Goal: Transaction & Acquisition: Obtain resource

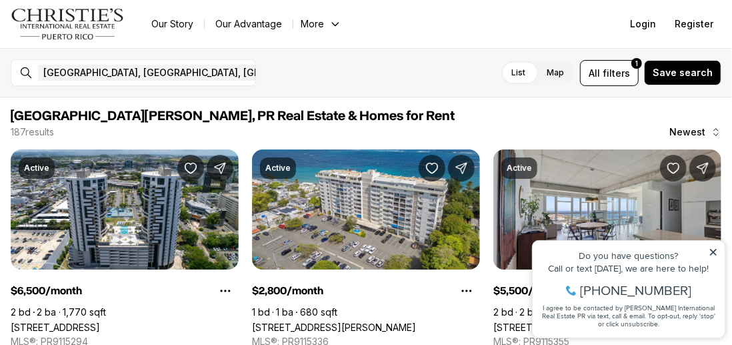
click at [710, 251] on icon at bounding box center [712, 251] width 9 height 9
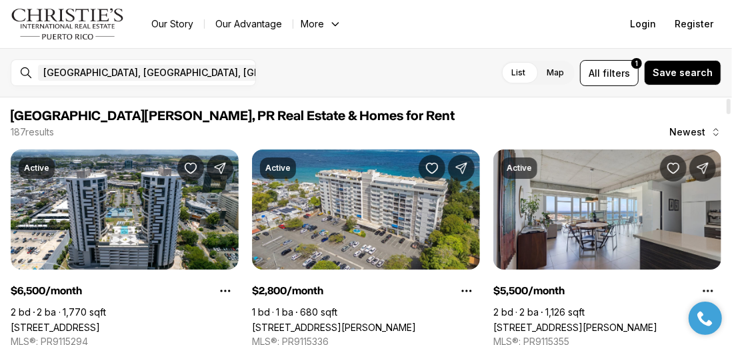
click at [684, 128] on span "Newest" at bounding box center [687, 132] width 36 height 11
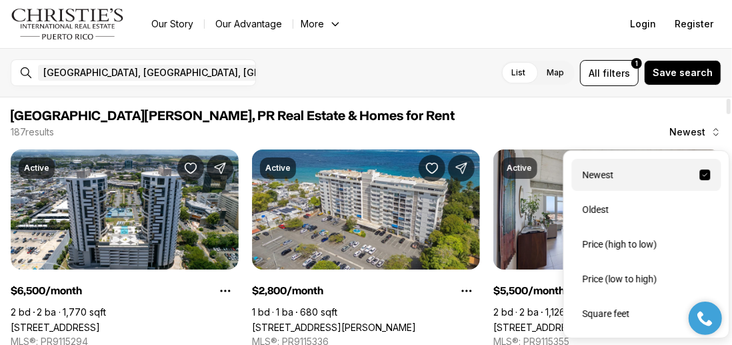
click at [586, 176] on div "Newest" at bounding box center [646, 175] width 149 height 32
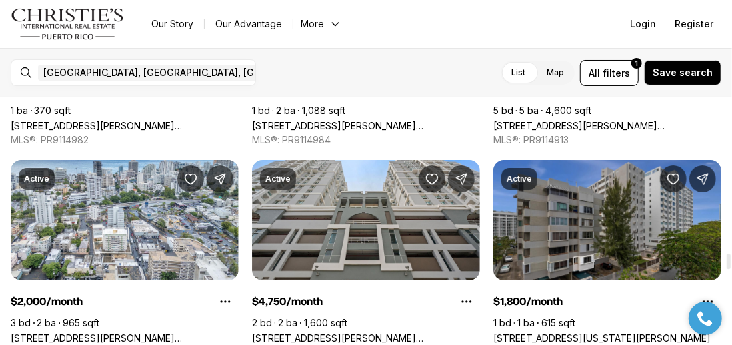
scroll to position [2559, 0]
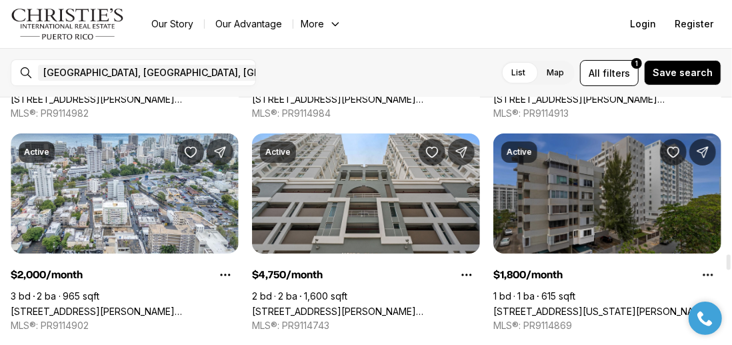
click at [560, 305] on link "[STREET_ADDRESS][US_STATE][PERSON_NAME]" at bounding box center [601, 310] width 217 height 11
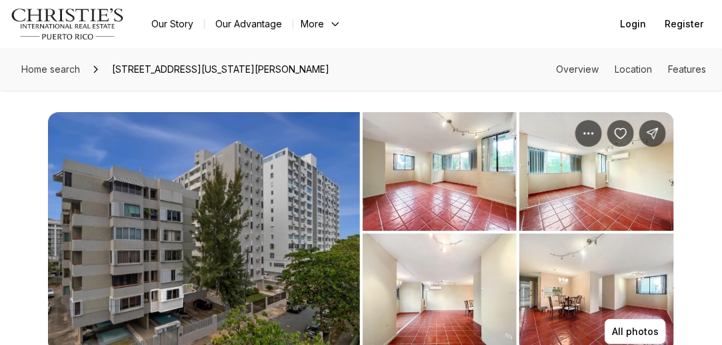
click at [560, 213] on img "View image gallery" at bounding box center [596, 171] width 155 height 119
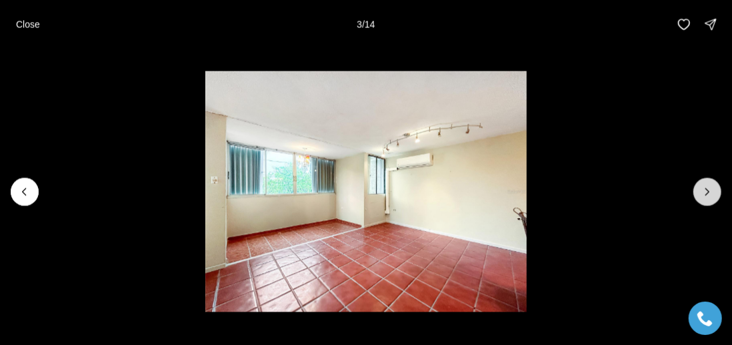
click at [707, 189] on icon "Next slide" at bounding box center [707, 191] width 3 height 7
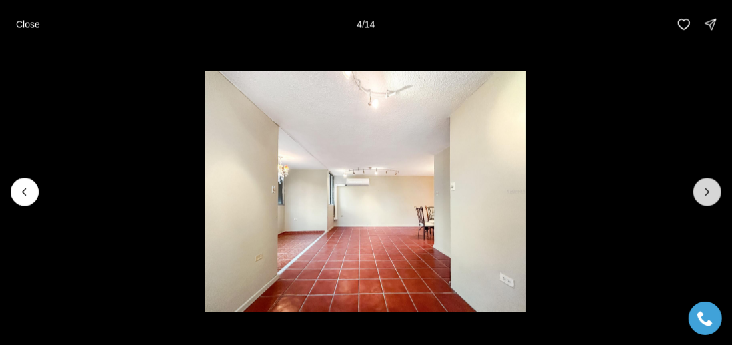
click at [707, 189] on icon "Next slide" at bounding box center [707, 191] width 3 height 7
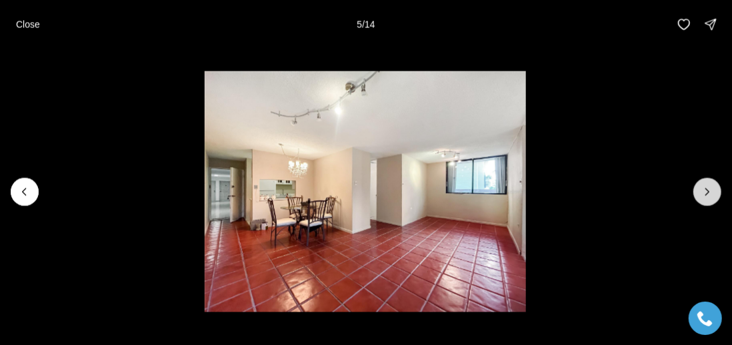
click at [707, 189] on icon "Next slide" at bounding box center [707, 191] width 3 height 7
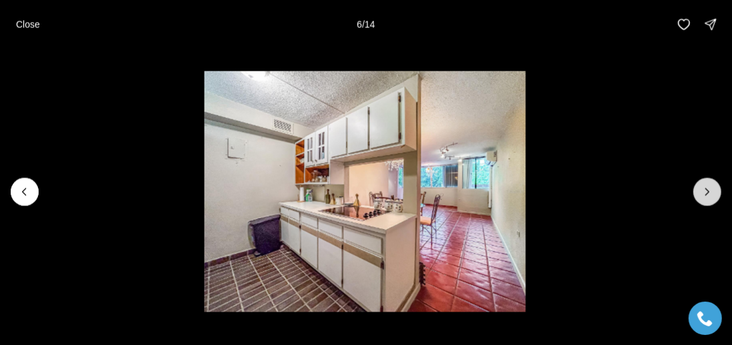
click at [707, 189] on icon "Next slide" at bounding box center [707, 191] width 3 height 7
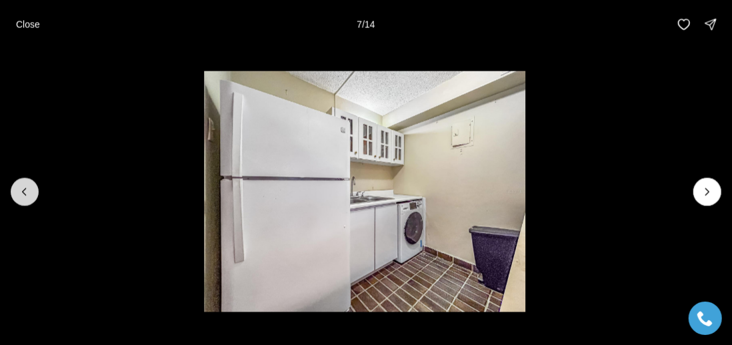
click at [25, 187] on icon "Previous slide" at bounding box center [24, 191] width 13 height 13
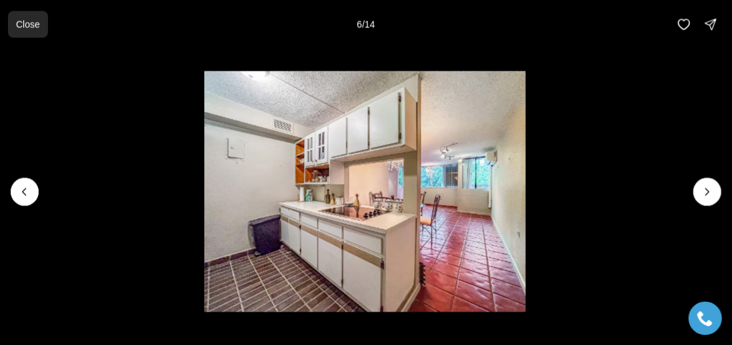
click at [33, 32] on button "Close" at bounding box center [28, 24] width 40 height 27
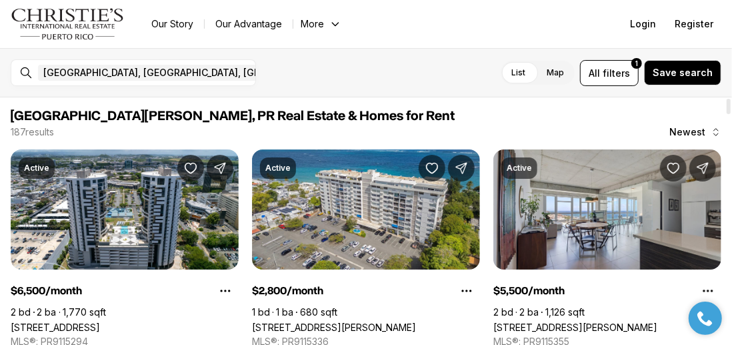
click at [409, 127] on div "187 results Newest" at bounding box center [366, 131] width 710 height 13
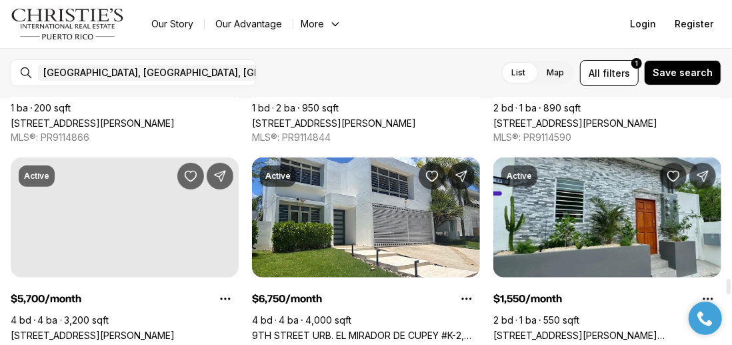
scroll to position [2986, 0]
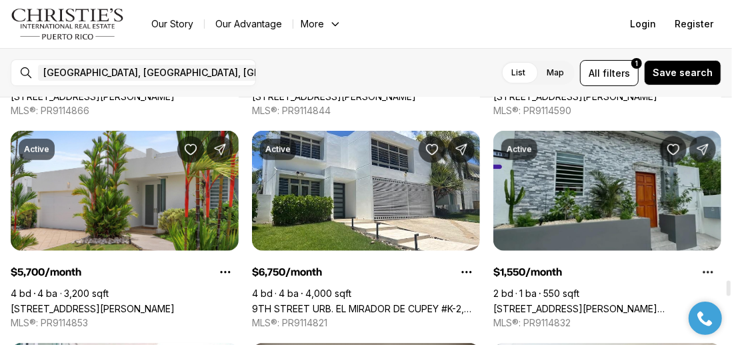
click at [576, 303] on link "[STREET_ADDRESS][PERSON_NAME][PERSON_NAME]" at bounding box center [607, 308] width 228 height 11
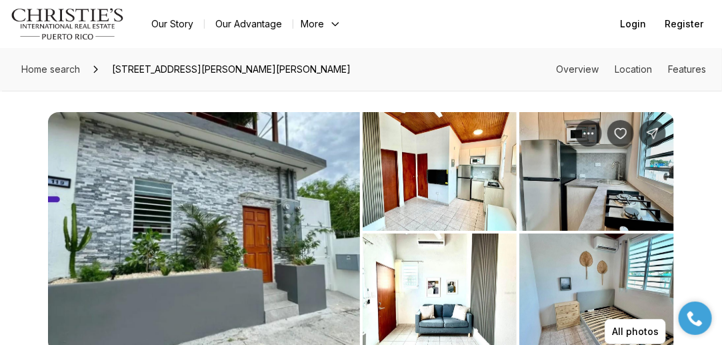
click at [470, 202] on img "View image gallery" at bounding box center [440, 171] width 155 height 119
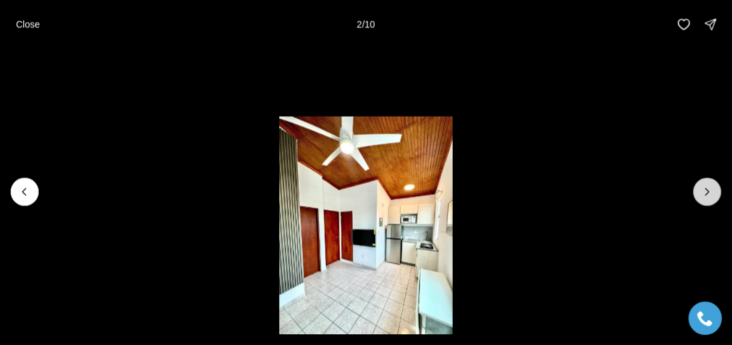
click at [703, 195] on icon "Next slide" at bounding box center [706, 191] width 13 height 13
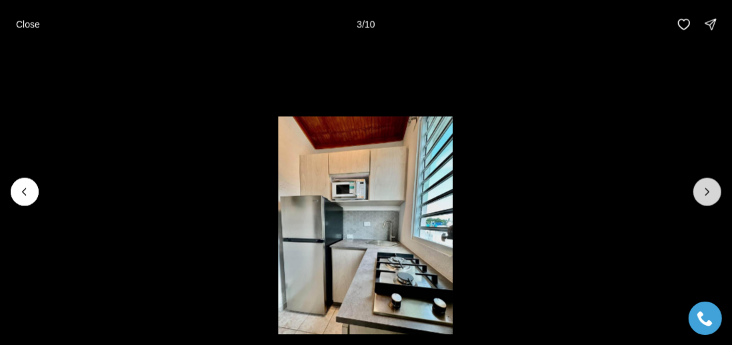
click at [703, 195] on icon "Next slide" at bounding box center [706, 191] width 13 height 13
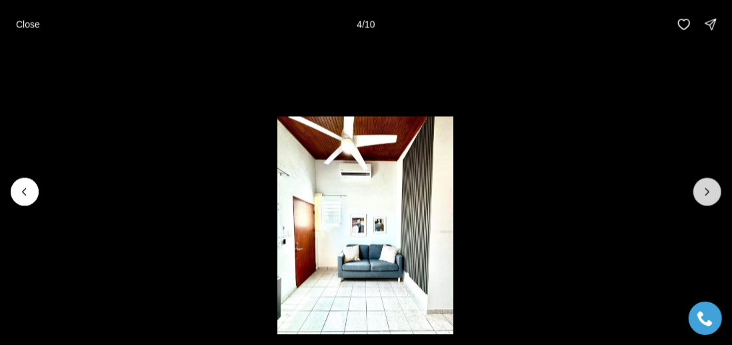
click at [703, 195] on icon "Next slide" at bounding box center [706, 191] width 13 height 13
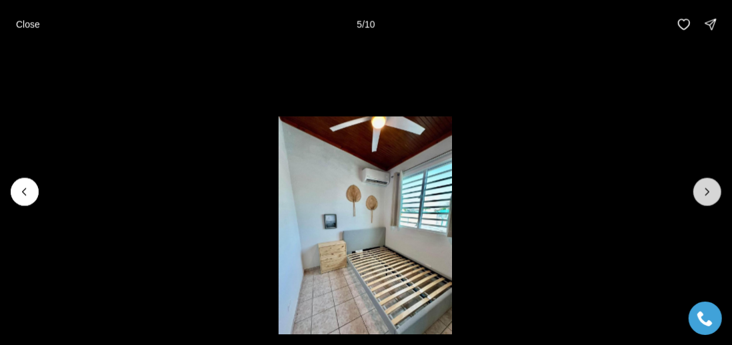
click at [703, 195] on icon "Next slide" at bounding box center [706, 191] width 13 height 13
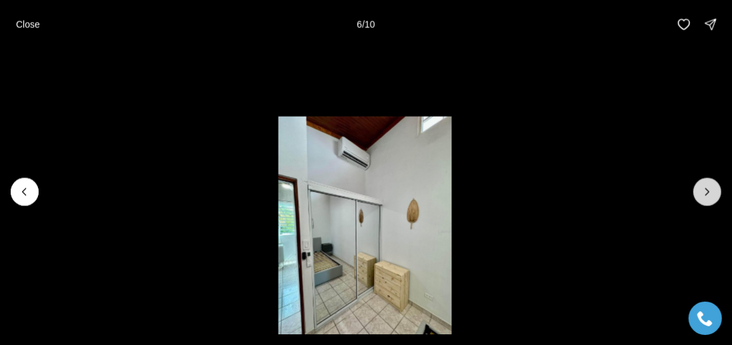
click at [703, 195] on icon "Next slide" at bounding box center [706, 191] width 13 height 13
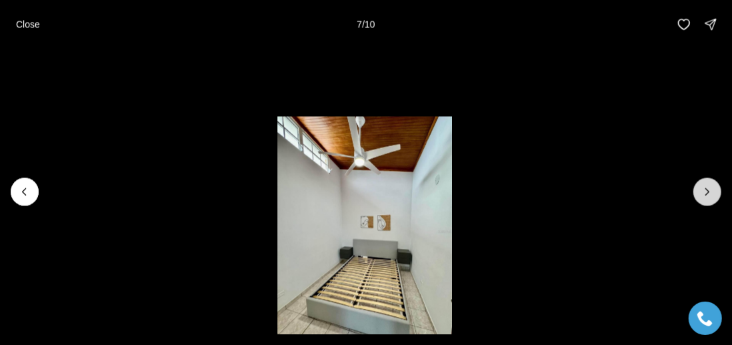
click at [703, 195] on icon "Next slide" at bounding box center [706, 191] width 13 height 13
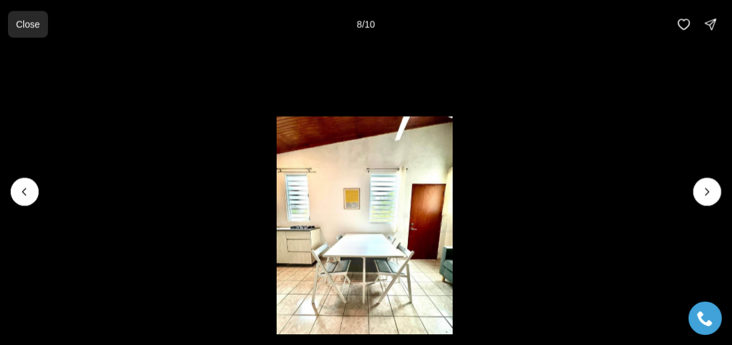
click at [37, 27] on p "Close" at bounding box center [28, 24] width 24 height 11
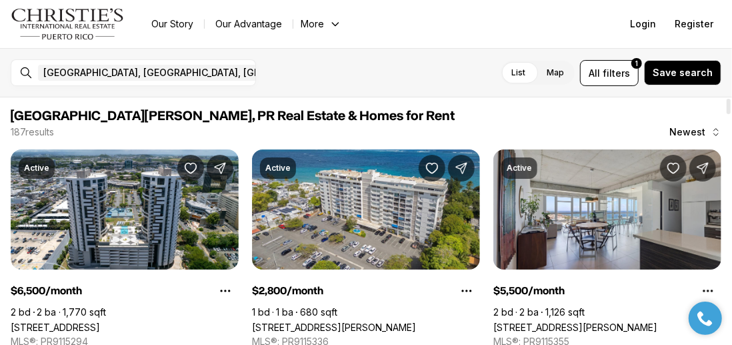
click at [496, 123] on span "[GEOGRAPHIC_DATA][PERSON_NAME], PR Real Estate & Homes for Rent" at bounding box center [366, 116] width 710 height 16
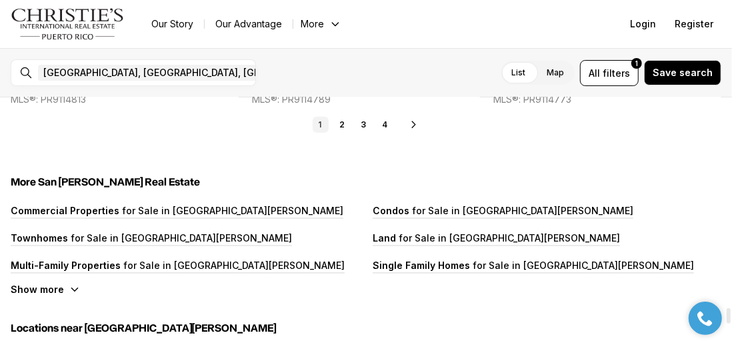
scroll to position [3439, 0]
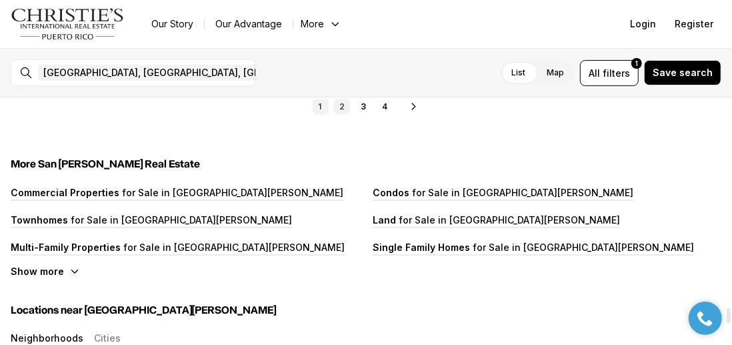
click at [341, 99] on link "2" at bounding box center [342, 107] width 16 height 16
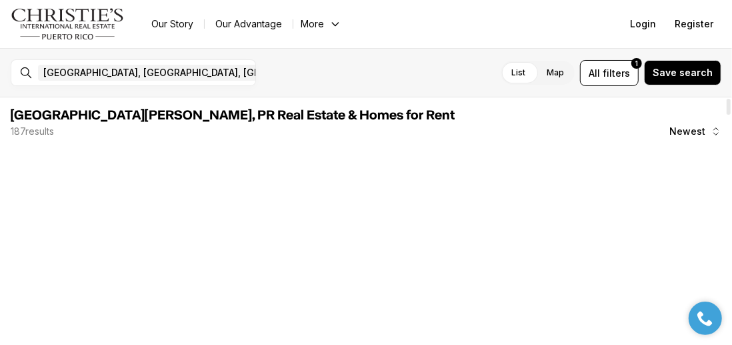
scroll to position [0, 0]
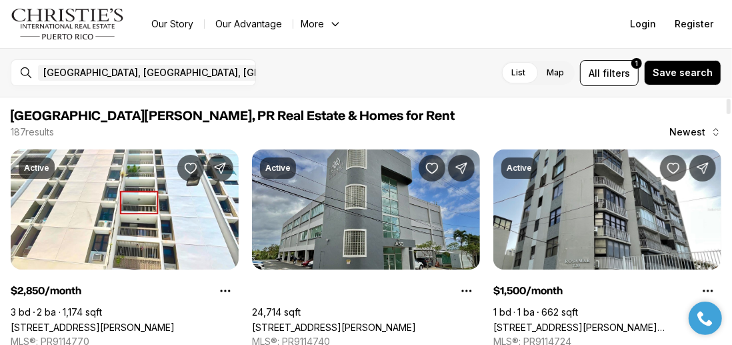
click at [390, 321] on link "[STREET_ADDRESS][PERSON_NAME]" at bounding box center [334, 326] width 164 height 11
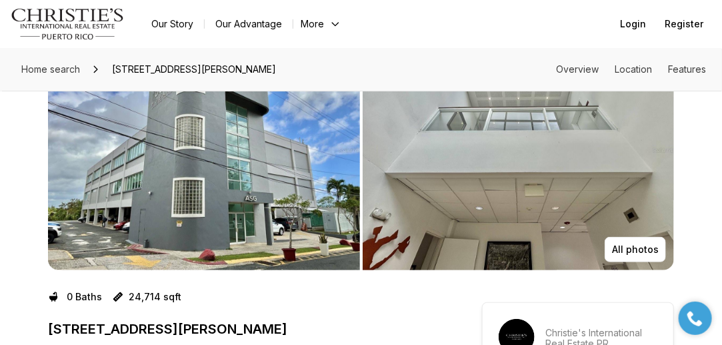
scroll to position [59, 0]
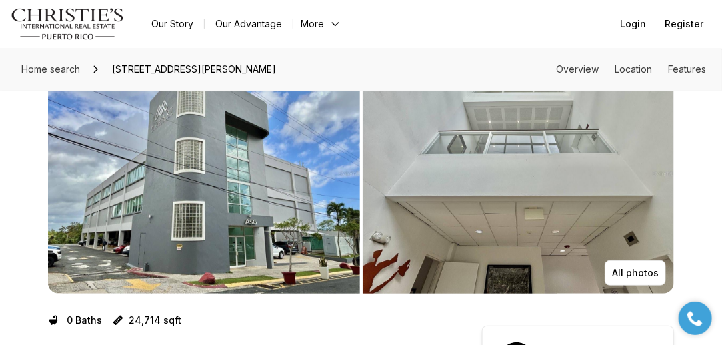
click at [457, 125] on img "View image gallery" at bounding box center [519, 173] width 312 height 240
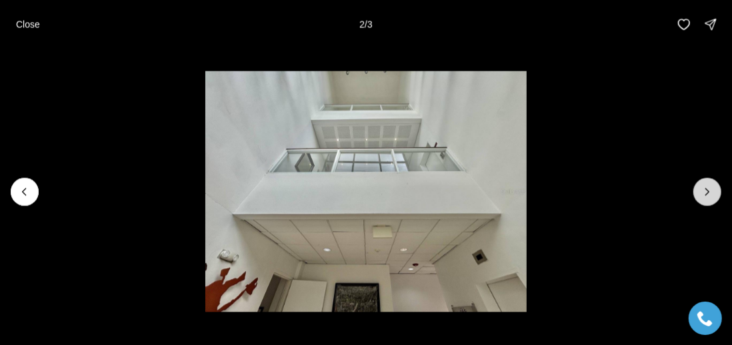
click at [700, 193] on button "Next slide" at bounding box center [707, 191] width 28 height 28
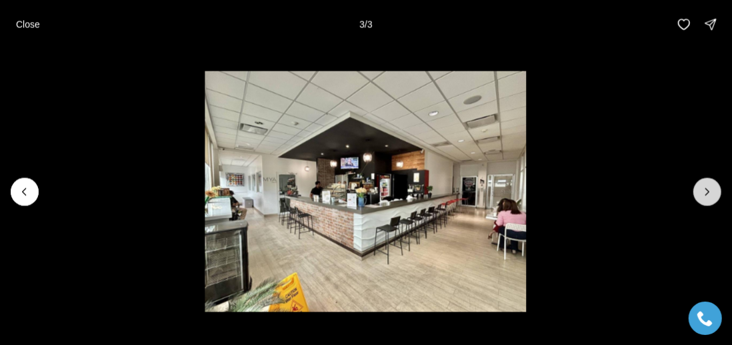
click at [700, 193] on div at bounding box center [707, 191] width 28 height 28
click at [707, 194] on div at bounding box center [707, 191] width 28 height 28
click at [705, 199] on div at bounding box center [707, 191] width 28 height 28
click at [29, 21] on p "Close" at bounding box center [28, 24] width 24 height 11
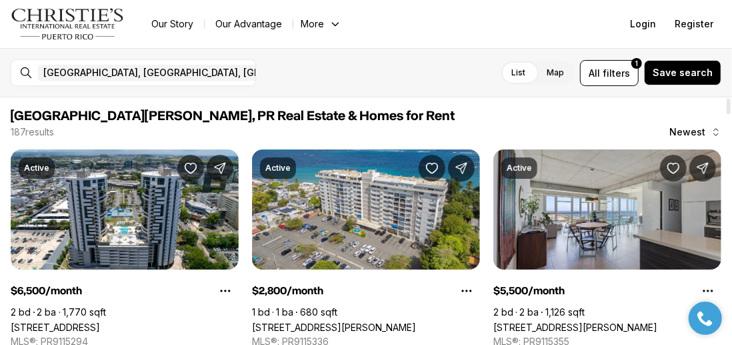
click at [512, 110] on span "[GEOGRAPHIC_DATA][PERSON_NAME], PR Real Estate & Homes for Rent" at bounding box center [366, 116] width 710 height 16
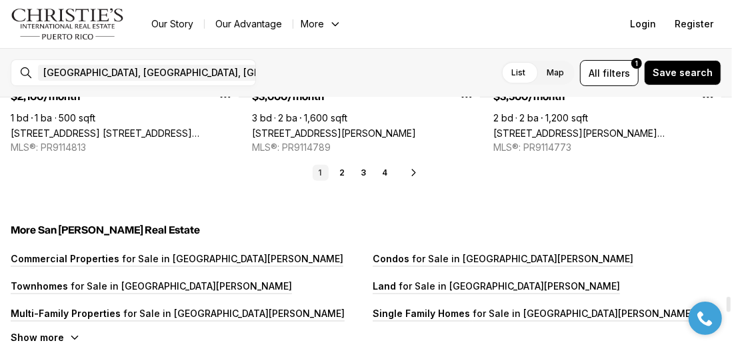
scroll to position [3386, 0]
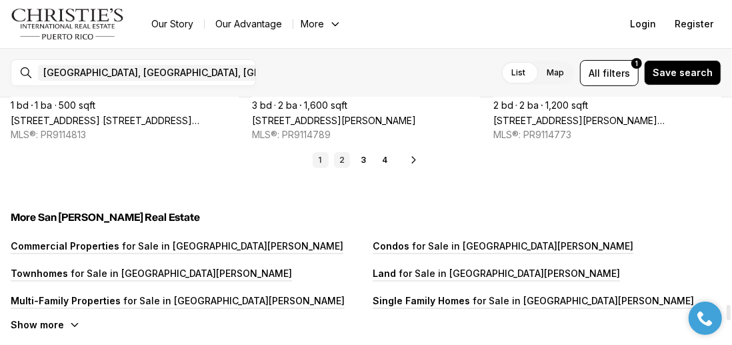
click at [343, 155] on link "2" at bounding box center [342, 160] width 16 height 16
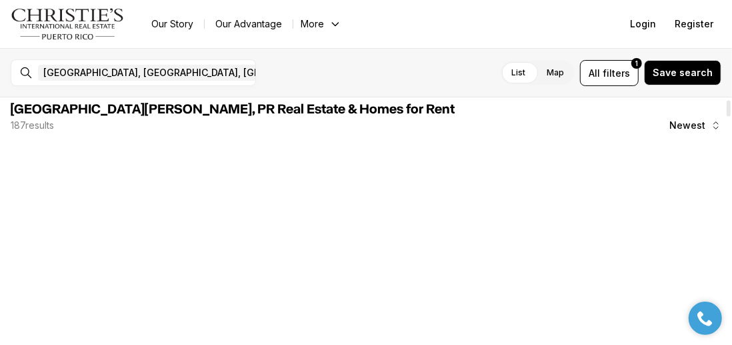
scroll to position [0, 0]
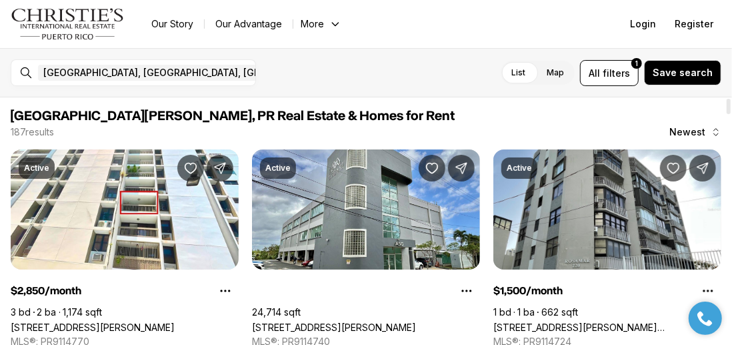
click at [589, 111] on span "San Juan, PR Real Estate & Homes for Rent" at bounding box center [366, 116] width 710 height 16
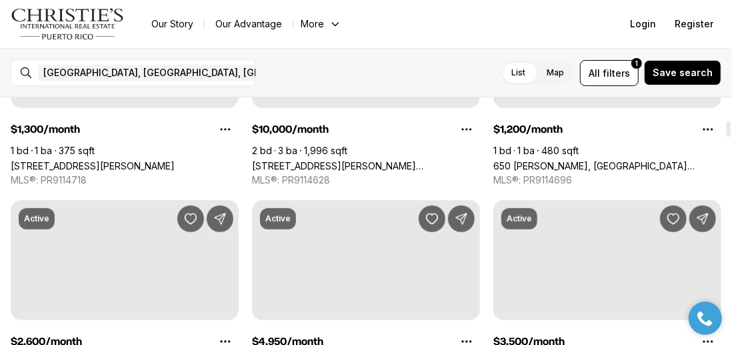
scroll to position [400, 0]
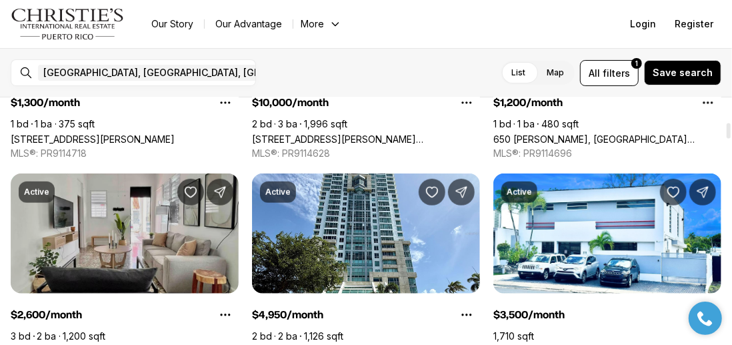
click at [95, 344] on link "650 [PERSON_NAME], [GEOGRAPHIC_DATA][PERSON_NAME], 00909" at bounding box center [125, 350] width 228 height 11
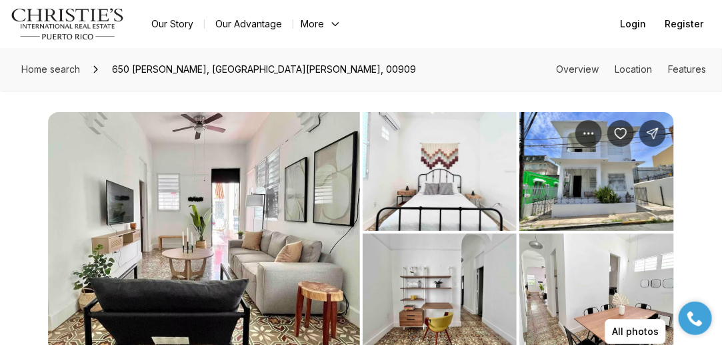
click at [280, 263] on img "View image gallery" at bounding box center [204, 232] width 312 height 240
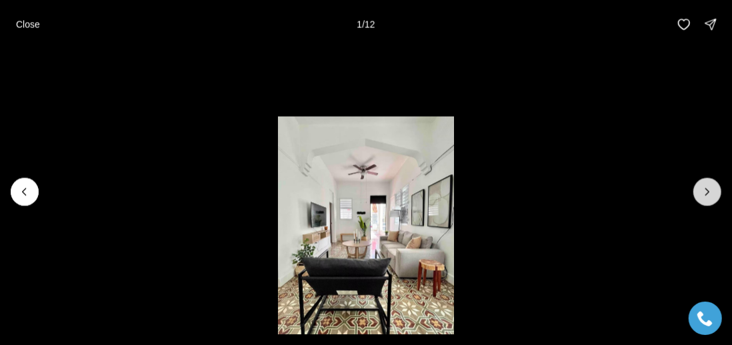
click at [707, 191] on icon "Next slide" at bounding box center [706, 191] width 13 height 13
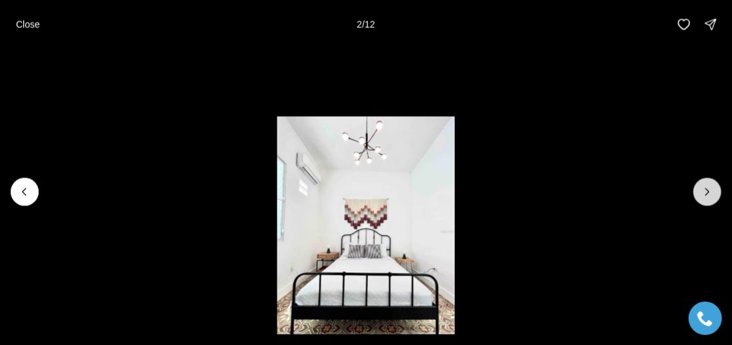
click at [707, 191] on icon "Next slide" at bounding box center [706, 191] width 13 height 13
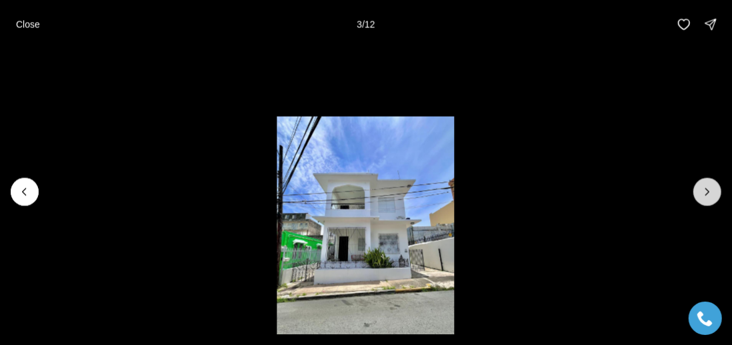
click at [707, 191] on icon "Next slide" at bounding box center [706, 191] width 13 height 13
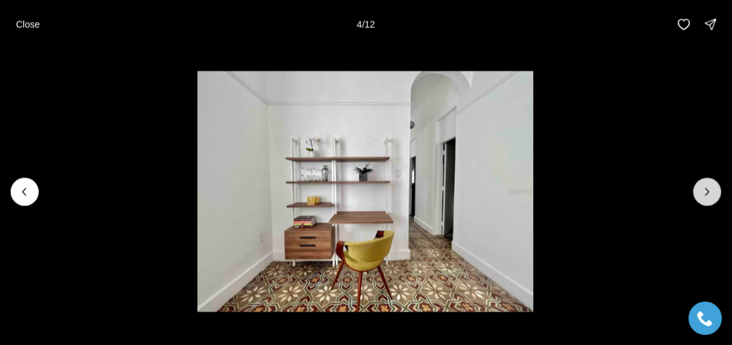
click at [707, 191] on icon "Next slide" at bounding box center [706, 191] width 13 height 13
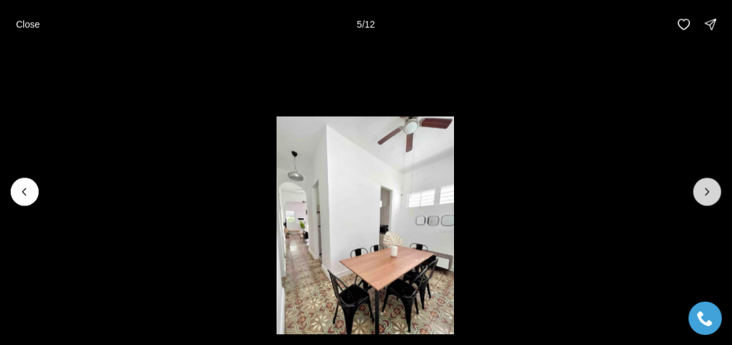
click at [707, 191] on icon "Next slide" at bounding box center [706, 191] width 13 height 13
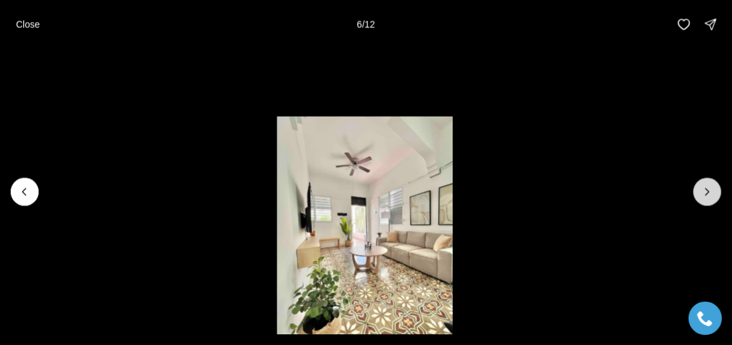
click at [707, 191] on icon "Next slide" at bounding box center [706, 191] width 13 height 13
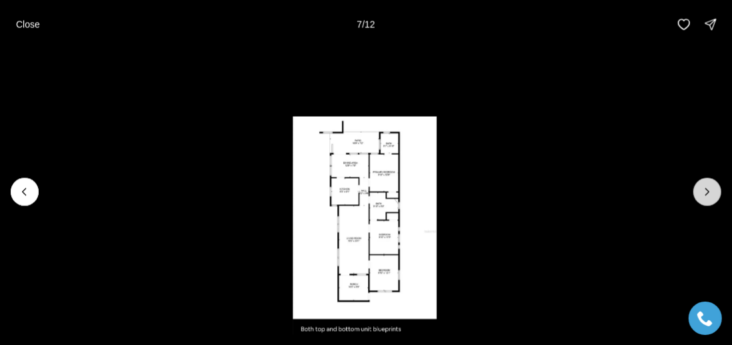
click at [707, 191] on icon "Next slide" at bounding box center [706, 191] width 13 height 13
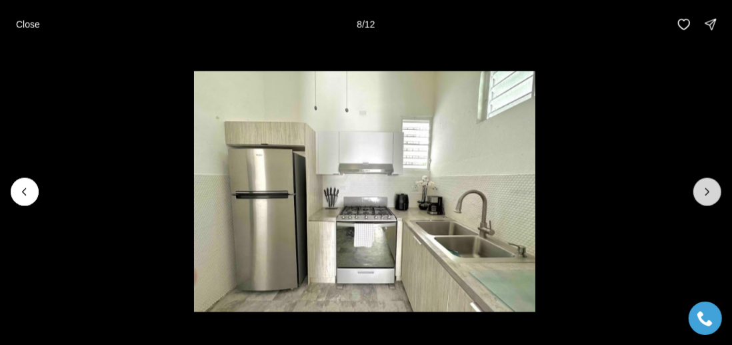
click at [707, 191] on icon "Next slide" at bounding box center [706, 191] width 13 height 13
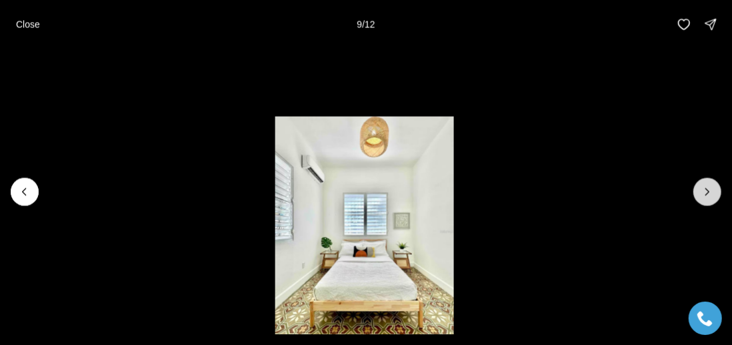
click at [707, 191] on icon "Next slide" at bounding box center [706, 191] width 13 height 13
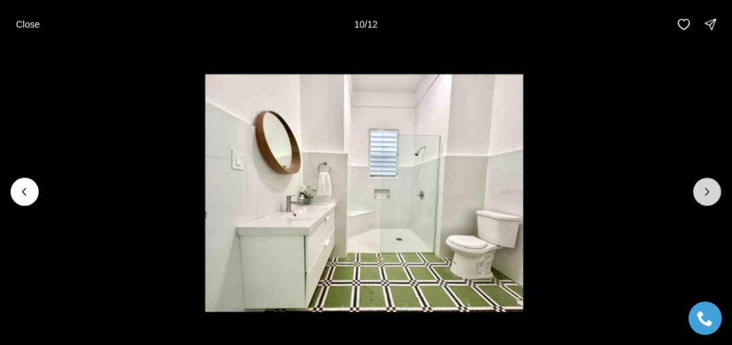
click at [707, 191] on icon "Next slide" at bounding box center [706, 191] width 13 height 13
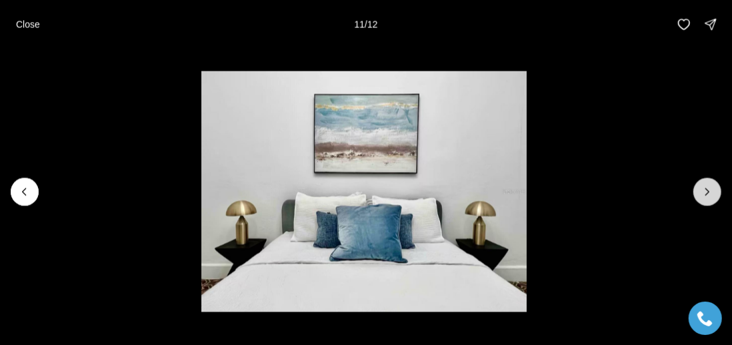
click at [707, 191] on icon "Next slide" at bounding box center [706, 191] width 13 height 13
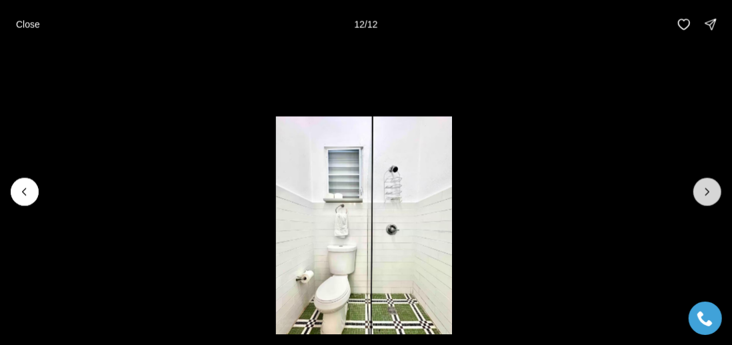
click at [707, 191] on div at bounding box center [707, 191] width 28 height 28
click at [25, 30] on button "Close" at bounding box center [28, 24] width 40 height 27
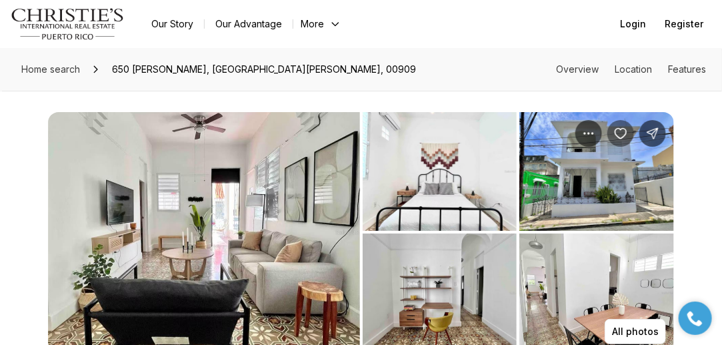
click at [622, 135] on icon "Save Property: 650 VICTOR LOPEZ" at bounding box center [620, 133] width 13 height 13
click at [601, 173] on img "View image gallery" at bounding box center [596, 171] width 155 height 119
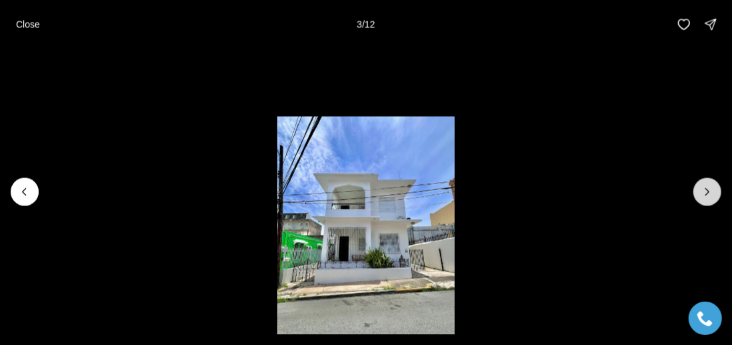
click at [705, 191] on icon "Next slide" at bounding box center [706, 191] width 13 height 13
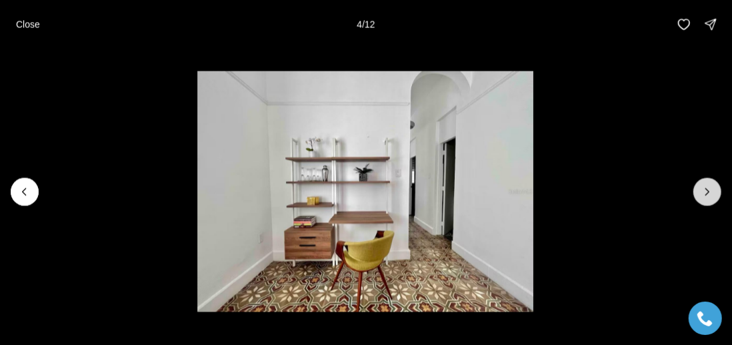
click at [705, 191] on icon "Next slide" at bounding box center [706, 191] width 13 height 13
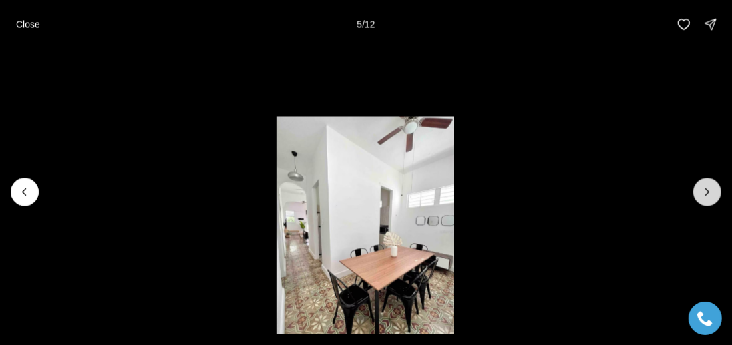
click at [705, 191] on icon "Next slide" at bounding box center [706, 191] width 13 height 13
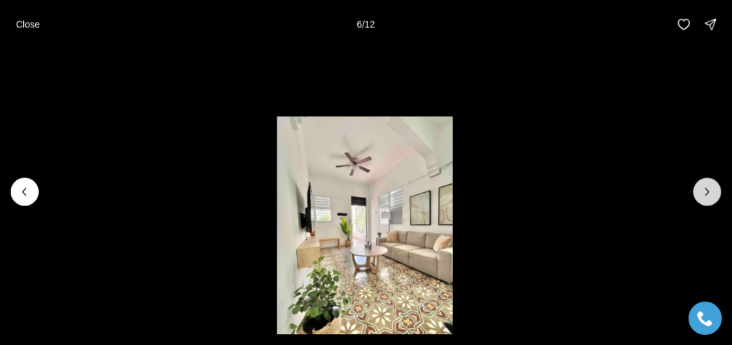
click at [710, 190] on icon "Next slide" at bounding box center [706, 191] width 13 height 13
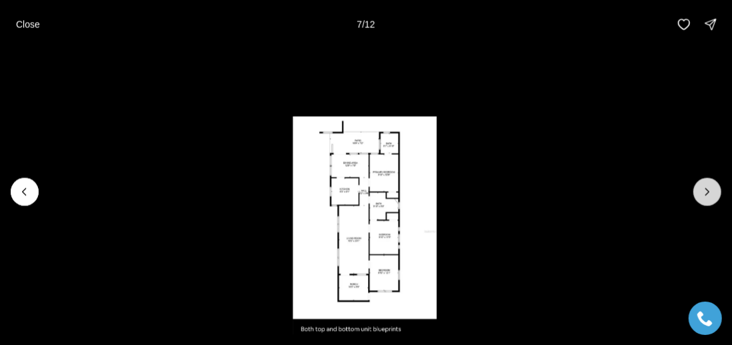
click at [710, 190] on icon "Next slide" at bounding box center [706, 191] width 13 height 13
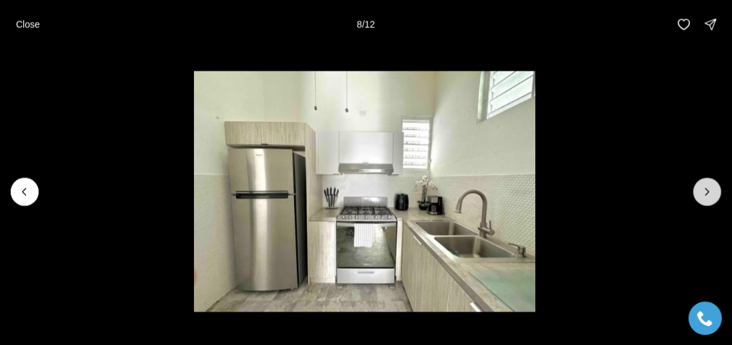
click at [710, 190] on icon "Next slide" at bounding box center [706, 191] width 13 height 13
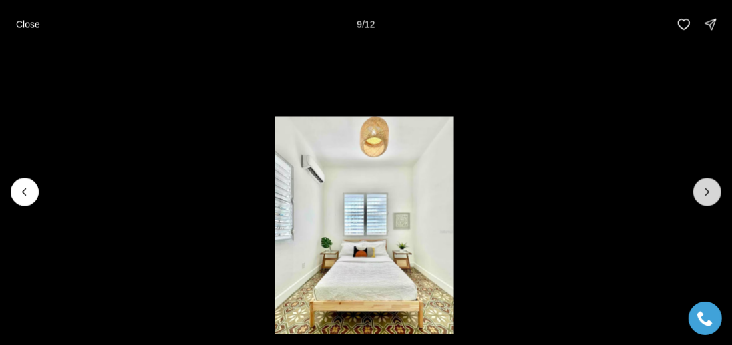
click at [710, 190] on icon "Next slide" at bounding box center [706, 191] width 13 height 13
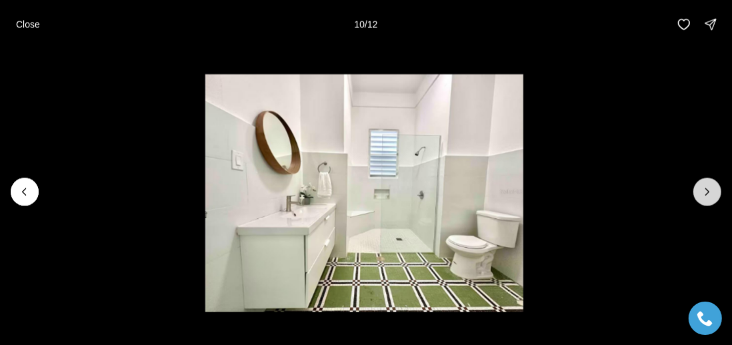
click at [710, 190] on icon "Next slide" at bounding box center [706, 191] width 13 height 13
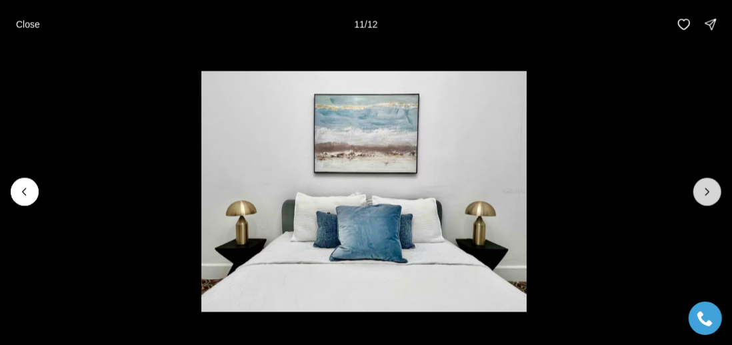
click at [710, 190] on icon "Next slide" at bounding box center [706, 191] width 13 height 13
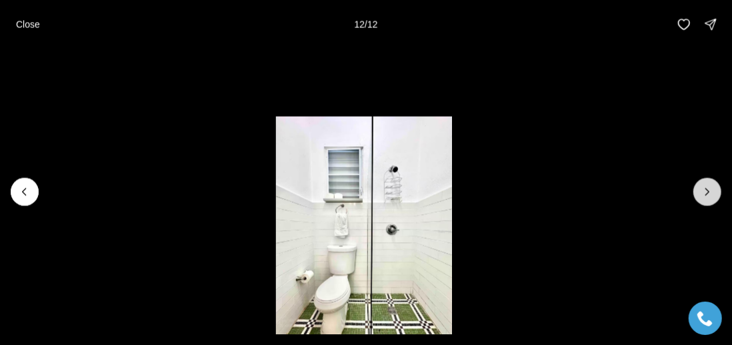
click at [710, 190] on div at bounding box center [707, 191] width 28 height 28
click at [29, 29] on p "Close" at bounding box center [28, 24] width 24 height 11
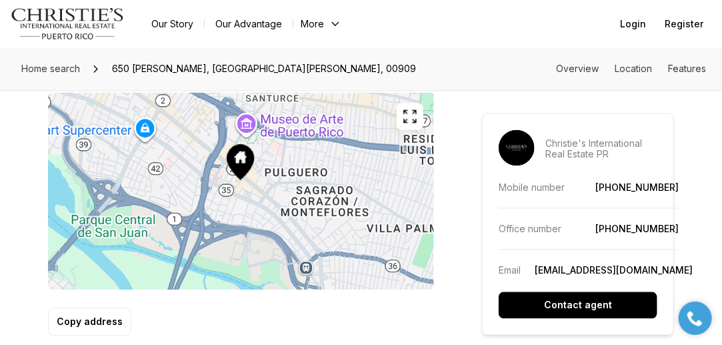
scroll to position [793, 0]
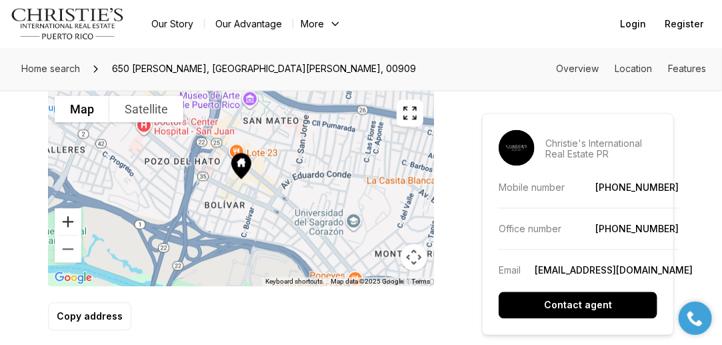
click at [70, 209] on button "Zoom in" at bounding box center [68, 222] width 27 height 27
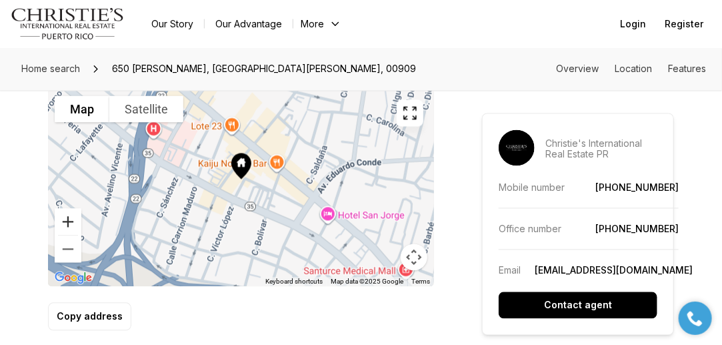
click at [70, 209] on button "Zoom in" at bounding box center [68, 222] width 27 height 27
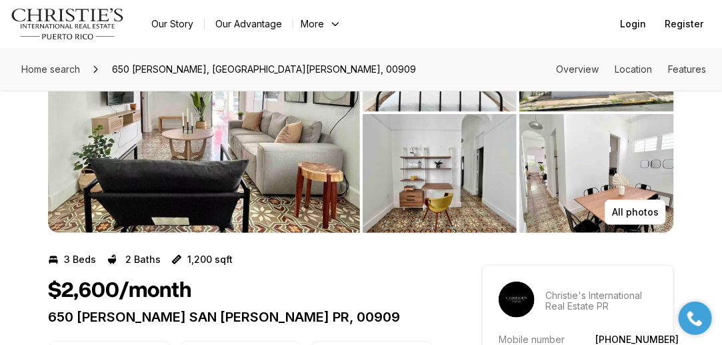
scroll to position [0, 0]
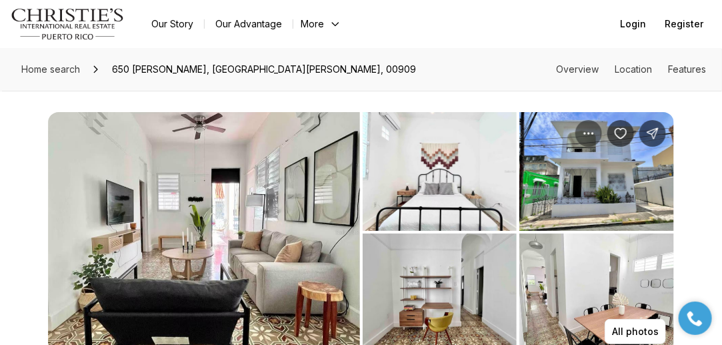
click at [587, 135] on icon "Property options" at bounding box center [588, 133] width 13 height 13
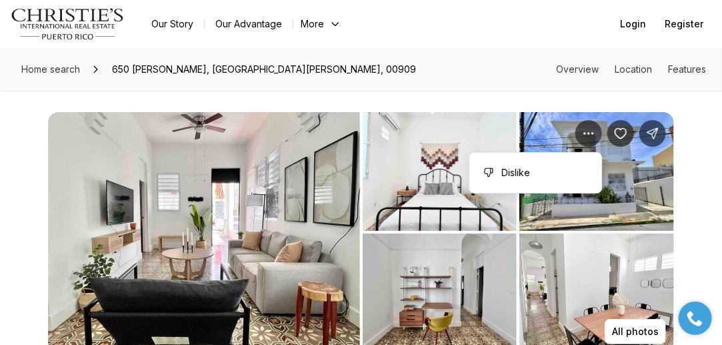
click at [635, 151] on img "View image gallery" at bounding box center [596, 171] width 155 height 119
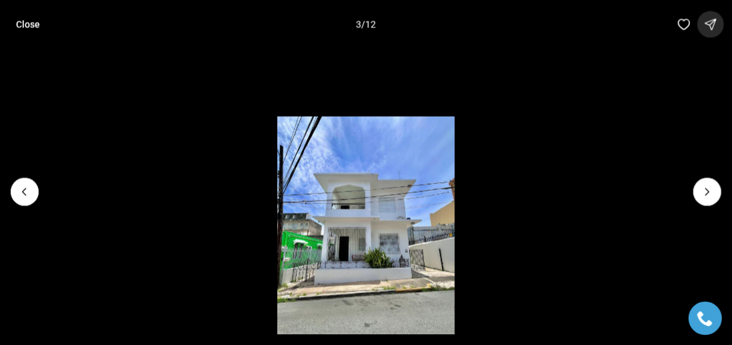
click at [713, 22] on icon "button" at bounding box center [710, 23] width 13 height 13
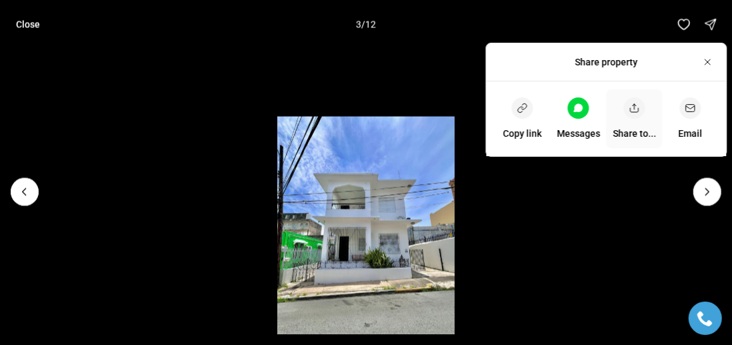
click at [636, 111] on icon "button" at bounding box center [634, 108] width 11 height 11
click at [688, 106] on icon "button" at bounding box center [690, 108] width 11 height 11
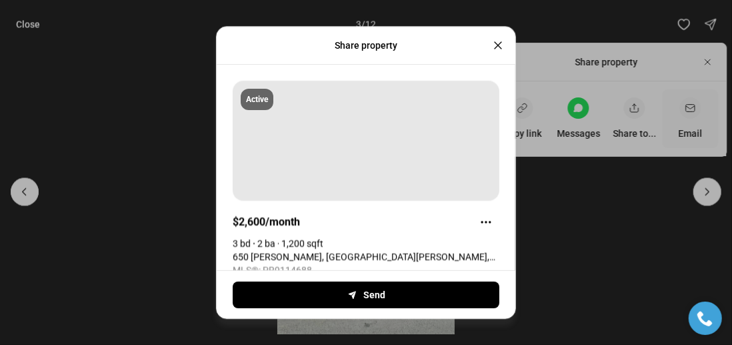
type textarea "**********"
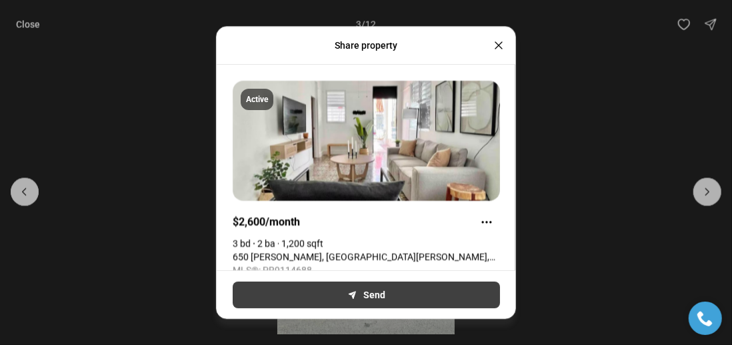
click at [376, 293] on button "Send" at bounding box center [366, 294] width 267 height 27
click at [361, 297] on button "Send" at bounding box center [366, 294] width 267 height 27
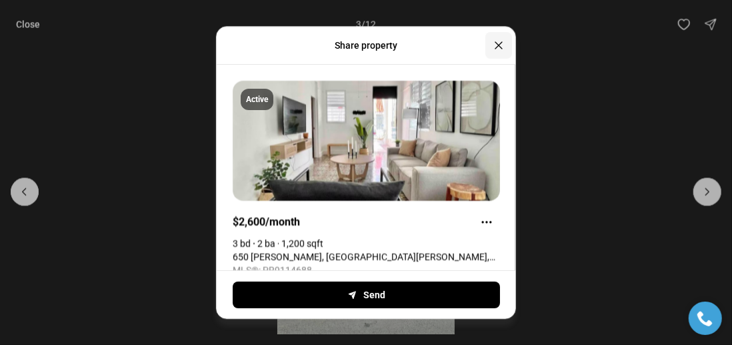
click at [503, 39] on icon "Close" at bounding box center [498, 45] width 13 height 13
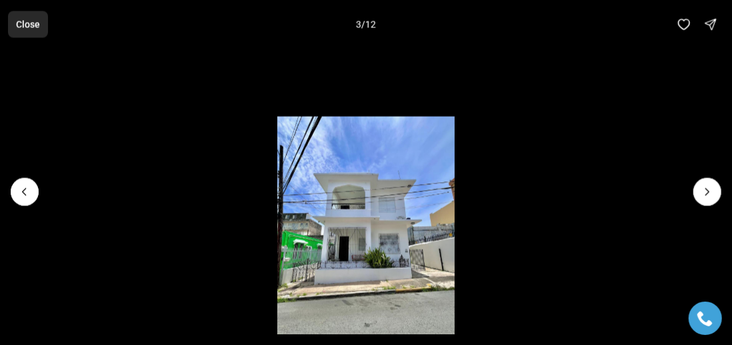
click at [35, 26] on p "Close" at bounding box center [28, 24] width 24 height 11
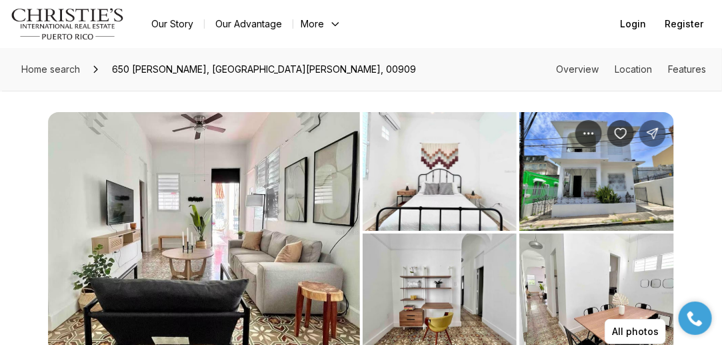
click at [650, 134] on icon "Share Property: 650 VICTOR LOPEZ" at bounding box center [652, 133] width 13 height 13
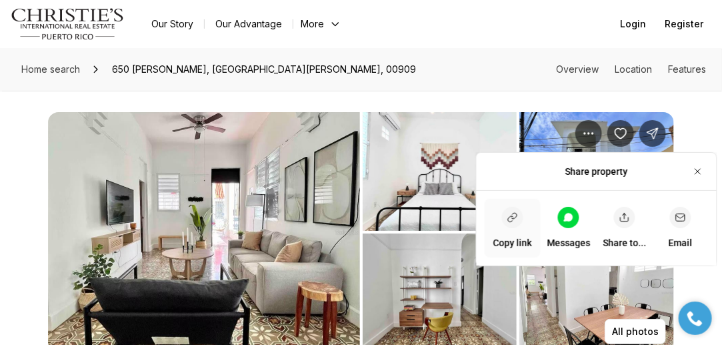
click at [511, 213] on icon "button" at bounding box center [512, 217] width 11 height 11
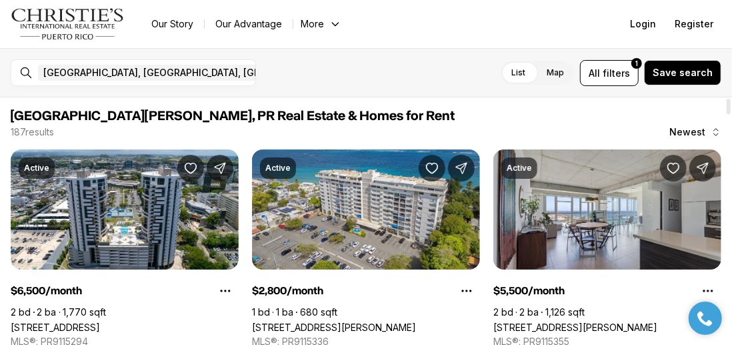
click at [467, 117] on span "[GEOGRAPHIC_DATA][PERSON_NAME], PR Real Estate & Homes for Rent" at bounding box center [366, 116] width 710 height 16
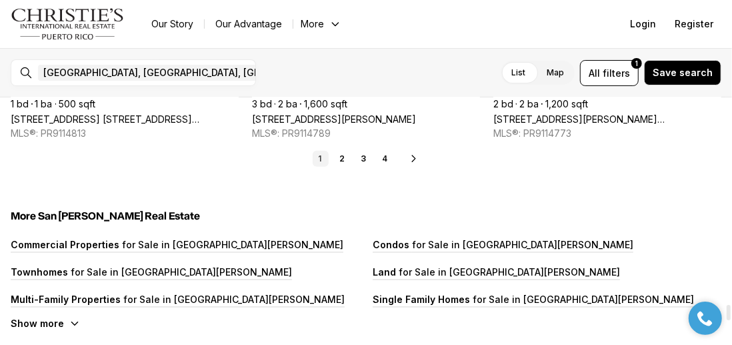
scroll to position [3386, 0]
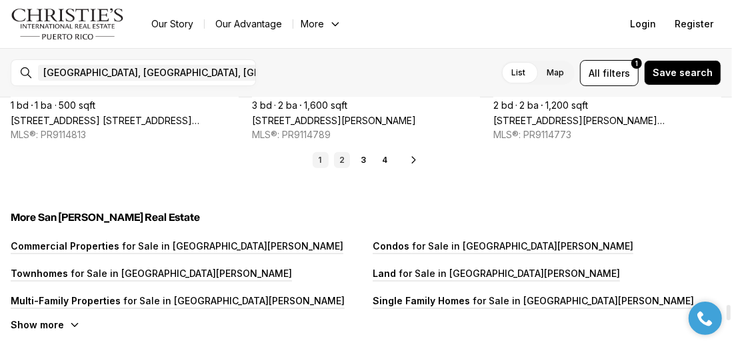
click at [345, 158] on link "2" at bounding box center [342, 160] width 16 height 16
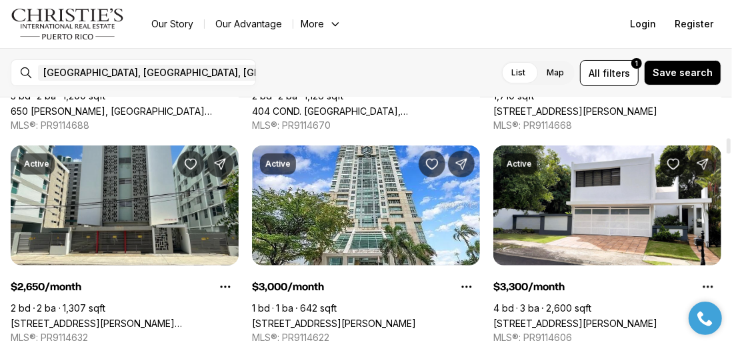
scroll to position [666, 0]
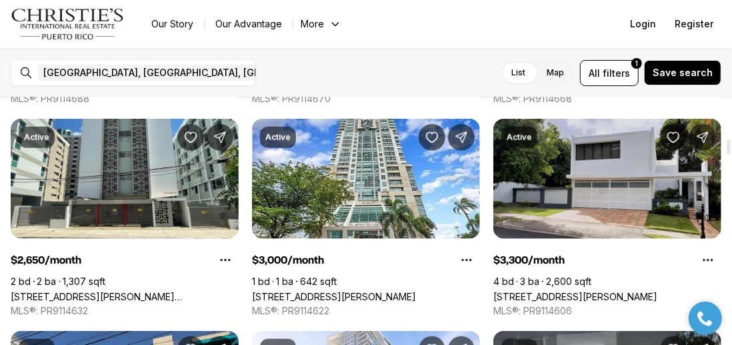
click at [616, 291] on link "[STREET_ADDRESS][PERSON_NAME]" at bounding box center [575, 296] width 164 height 11
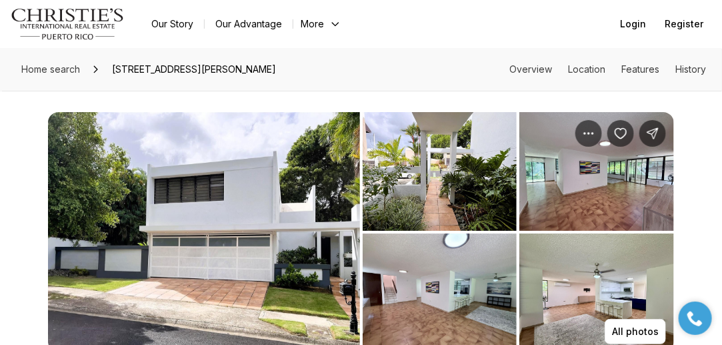
click at [402, 166] on img "View image gallery" at bounding box center [440, 171] width 155 height 119
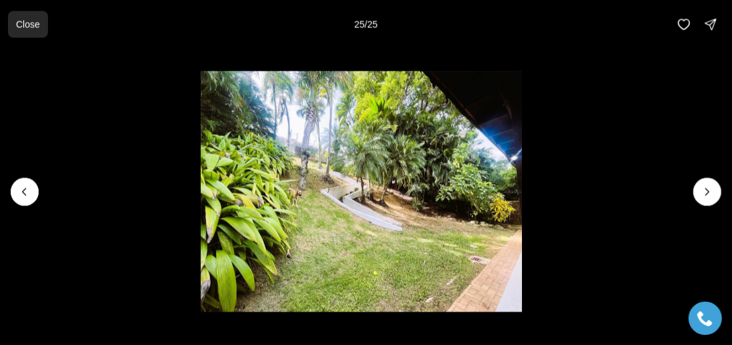
click at [39, 25] on p "Close" at bounding box center [28, 24] width 24 height 11
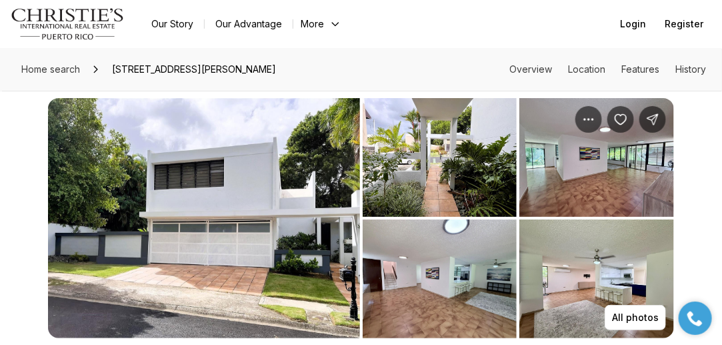
scroll to position [6, 0]
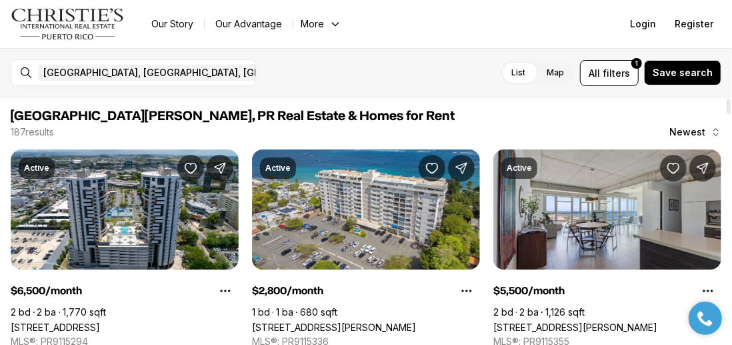
click at [544, 113] on span "[GEOGRAPHIC_DATA][PERSON_NAME], PR Real Estate & Homes for Rent" at bounding box center [366, 116] width 710 height 16
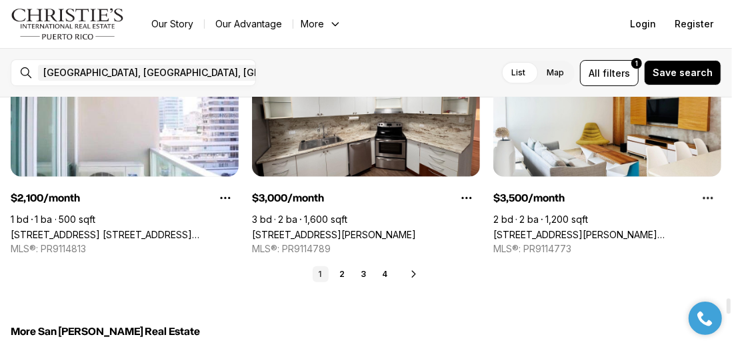
scroll to position [3279, 0]
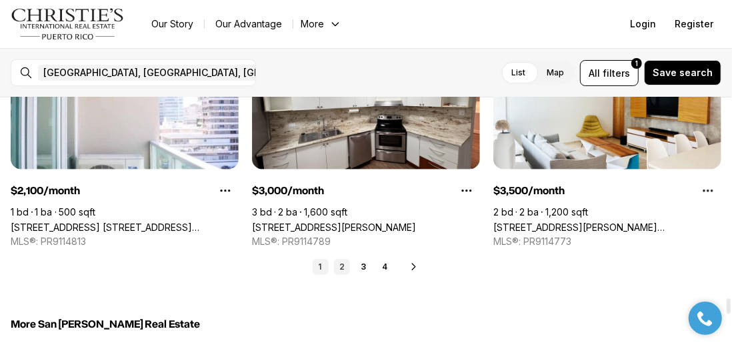
click at [343, 265] on link "2" at bounding box center [342, 267] width 16 height 16
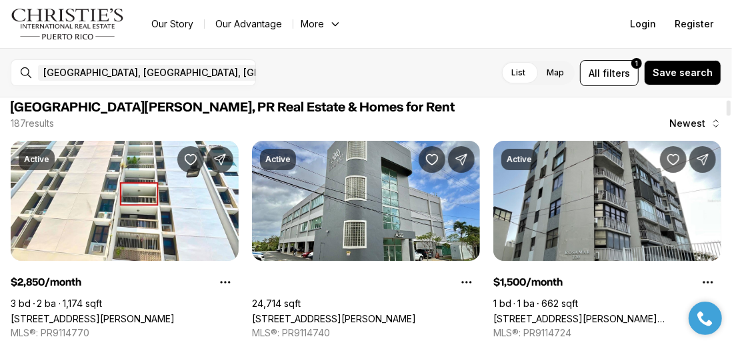
scroll to position [0, 0]
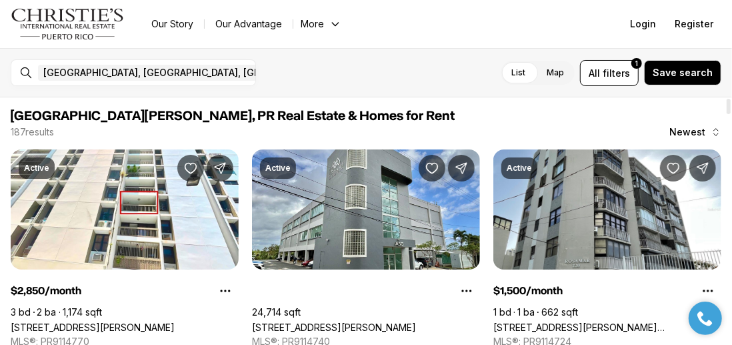
click at [499, 118] on span "[GEOGRAPHIC_DATA][PERSON_NAME], PR Real Estate & Homes for Rent" at bounding box center [366, 116] width 710 height 16
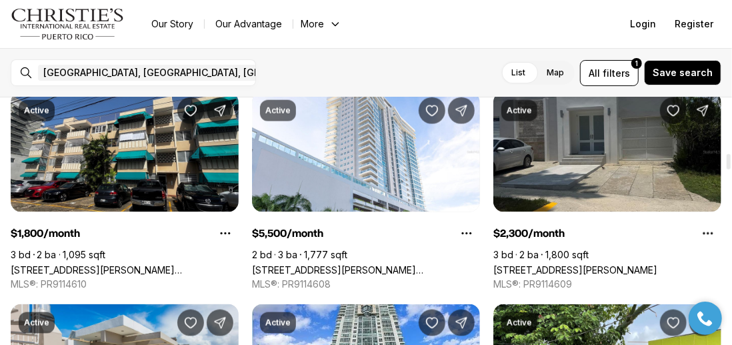
scroll to position [906, 0]
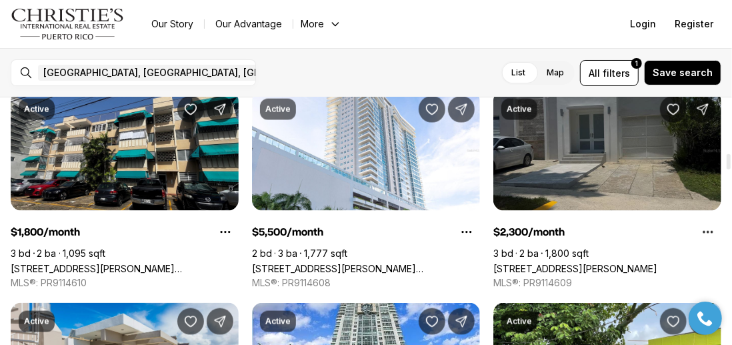
click at [657, 263] on link "504 SIRIO, SAN JUAN PR, 00920" at bounding box center [575, 268] width 164 height 11
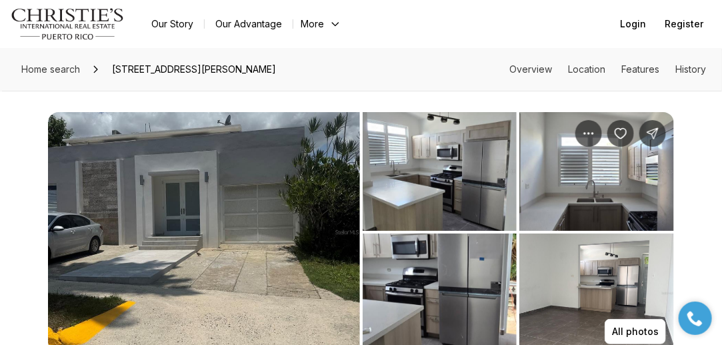
click at [283, 227] on img "View image gallery" at bounding box center [204, 232] width 312 height 240
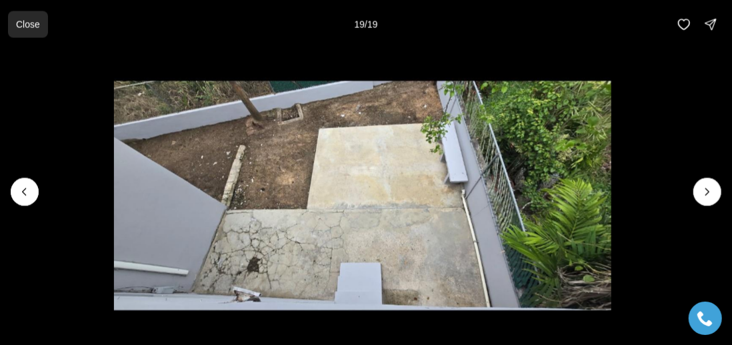
click at [36, 27] on p "Close" at bounding box center [28, 24] width 24 height 11
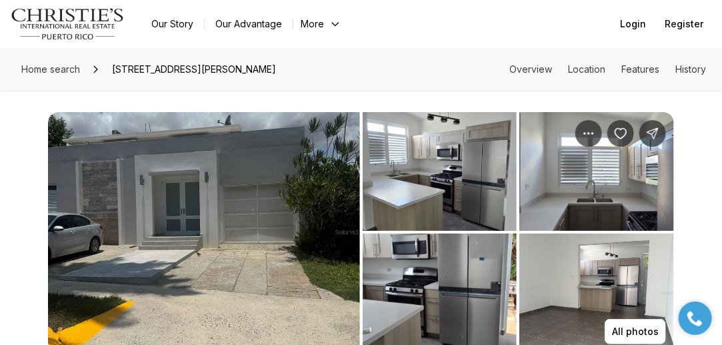
click at [296, 228] on img "View image gallery" at bounding box center [204, 232] width 312 height 240
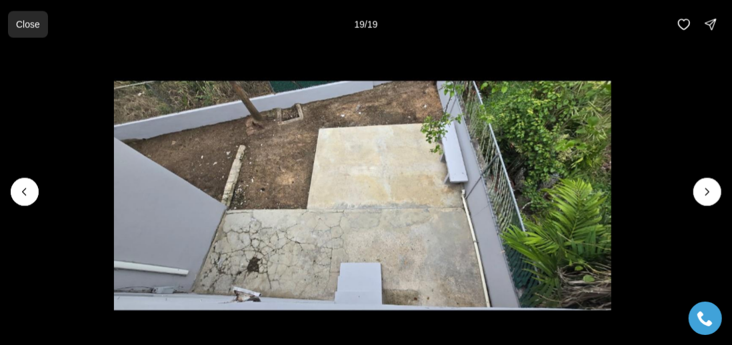
click at [30, 25] on p "Close" at bounding box center [28, 24] width 24 height 11
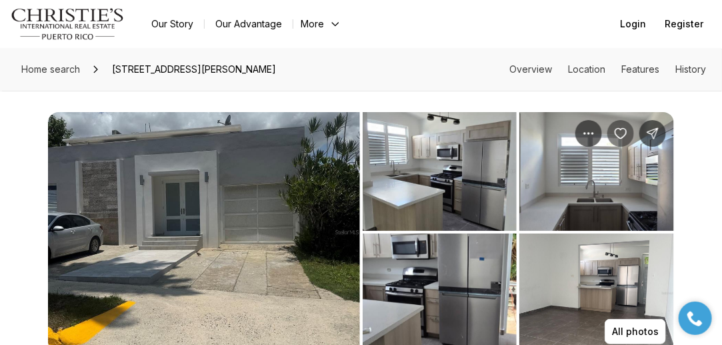
click at [620, 134] on icon "Save Property: 504 SIRIO" at bounding box center [620, 133] width 13 height 13
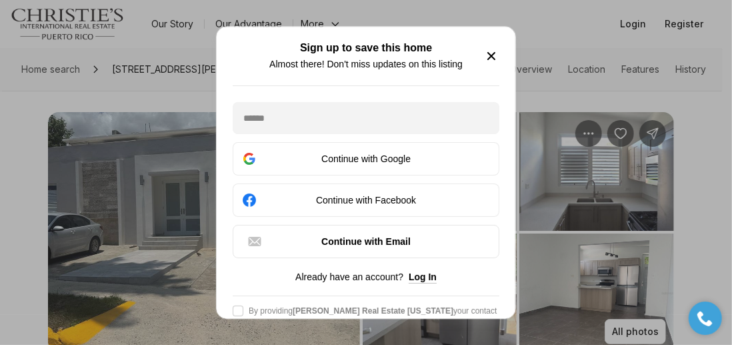
click at [493, 61] on icon "button" at bounding box center [491, 56] width 16 height 16
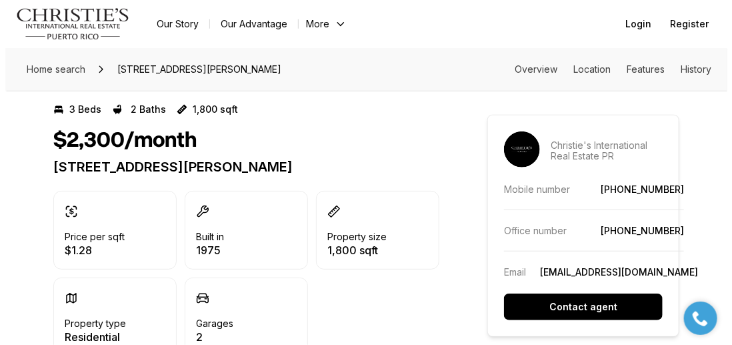
scroll to position [265, 0]
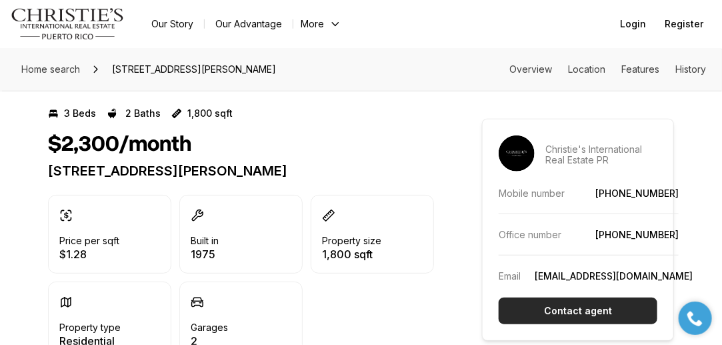
click at [589, 308] on p "Contact agent" at bounding box center [578, 310] width 68 height 11
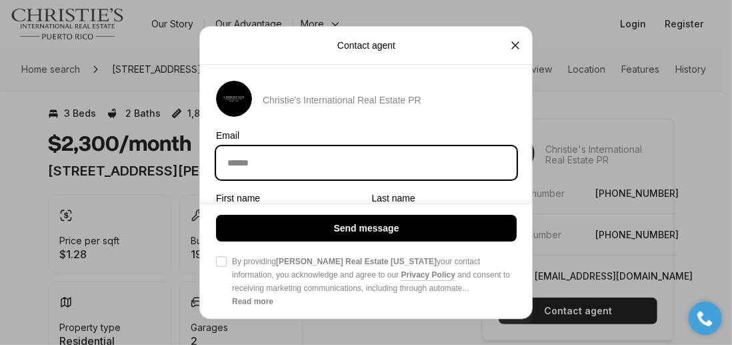
click at [383, 161] on input "Email Email" at bounding box center [366, 163] width 299 height 32
type input "**********"
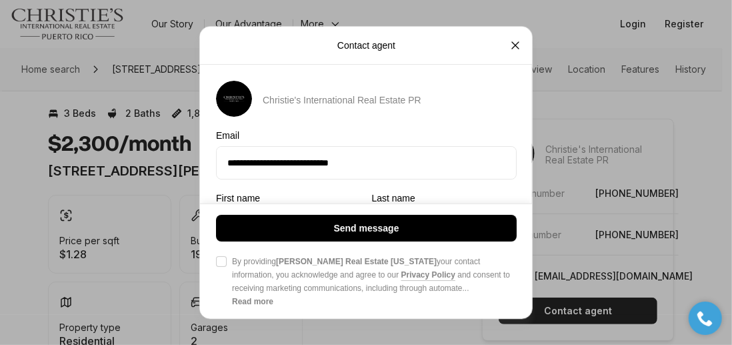
click at [347, 206] on div "Send message Agree to Privacy Policy By providing Christie's Real Estate Puerto…" at bounding box center [366, 260] width 333 height 115
click at [349, 189] on div "**********" at bounding box center [366, 253] width 333 height 345
click at [309, 209] on div "Send message Agree to Privacy Policy By providing Christie's Real Estate Puerto…" at bounding box center [366, 260] width 333 height 115
click at [510, 141] on div "**********" at bounding box center [366, 154] width 301 height 49
click at [510, 147] on input "**********" at bounding box center [366, 163] width 299 height 32
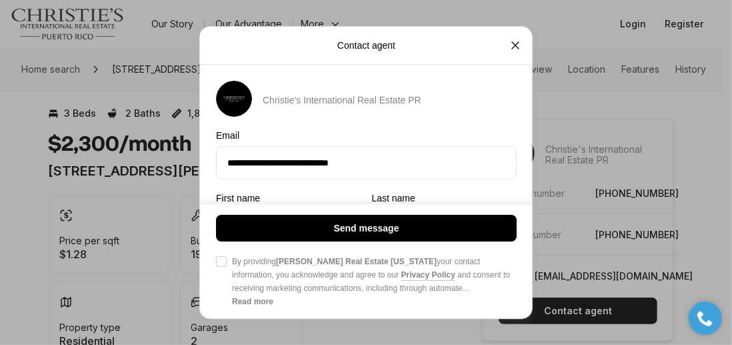
click at [293, 188] on div "**********" at bounding box center [366, 253] width 333 height 345
click at [259, 195] on label "First name" at bounding box center [288, 198] width 145 height 11
click at [259, 209] on input "First name First name" at bounding box center [288, 225] width 143 height 32
click at [259, 195] on label "First name" at bounding box center [288, 198] width 145 height 11
click at [259, 209] on input "First name First name" at bounding box center [288, 225] width 143 height 32
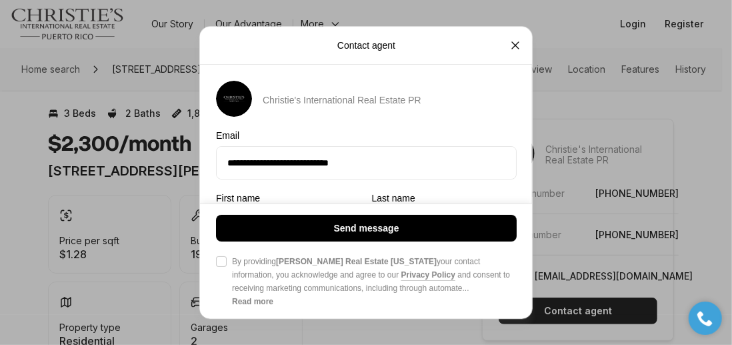
click at [411, 194] on label "Last name" at bounding box center [443, 198] width 145 height 11
click at [411, 209] on input "Last name Last name" at bounding box center [443, 225] width 143 height 32
click at [532, 181] on div "**********" at bounding box center [365, 172] width 333 height 293
click at [509, 101] on div "Christie's International Real Estate PR" at bounding box center [366, 99] width 301 height 36
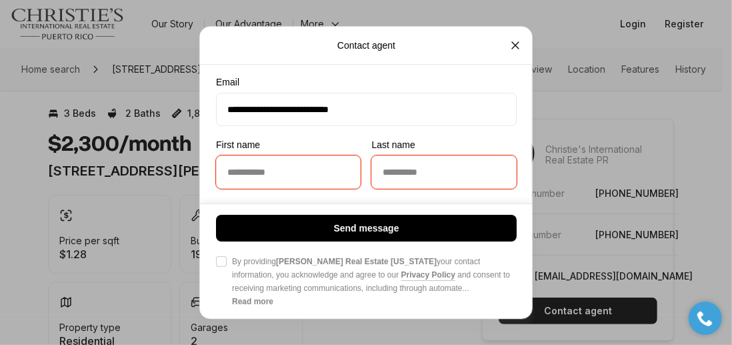
scroll to position [80, 0]
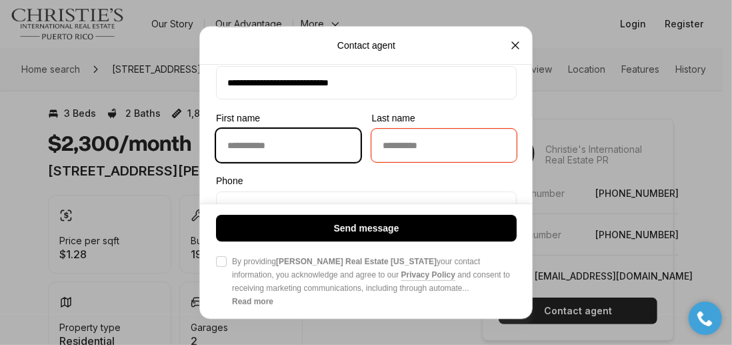
click at [312, 148] on input "First name First name" at bounding box center [288, 145] width 143 height 32
type input "********"
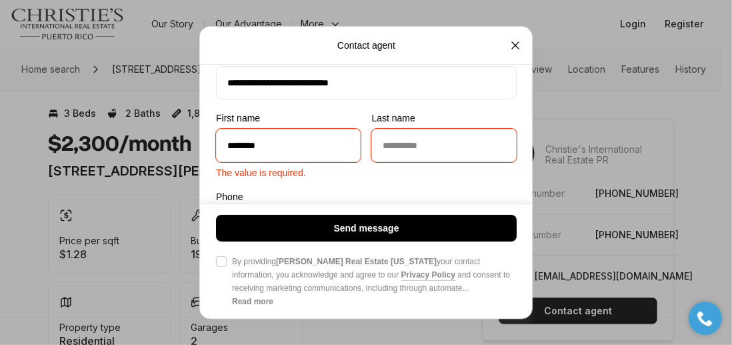
click at [379, 143] on input "Last name Last name" at bounding box center [443, 145] width 143 height 32
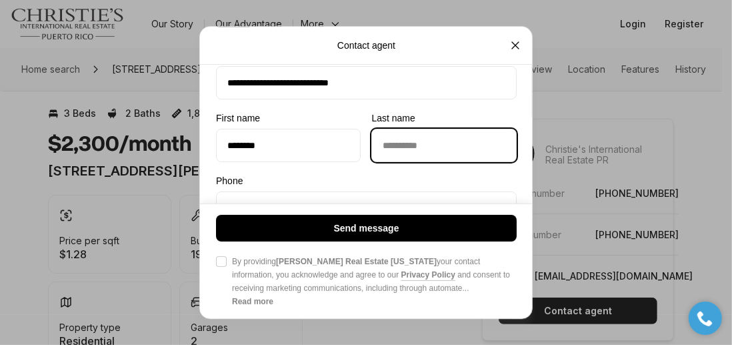
click at [403, 145] on input "Last name Last name" at bounding box center [443, 145] width 143 height 32
type input "**********"
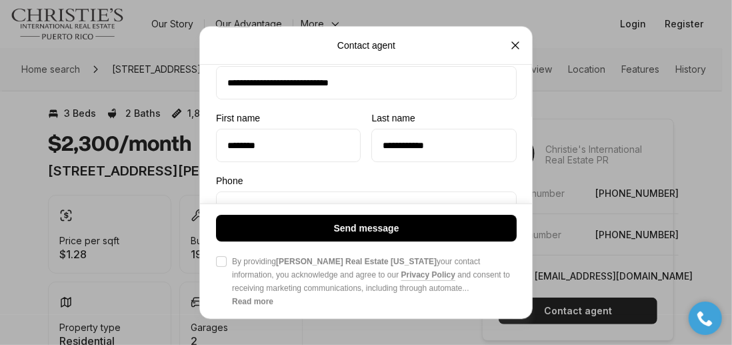
click at [520, 161] on div "**********" at bounding box center [366, 173] width 333 height 345
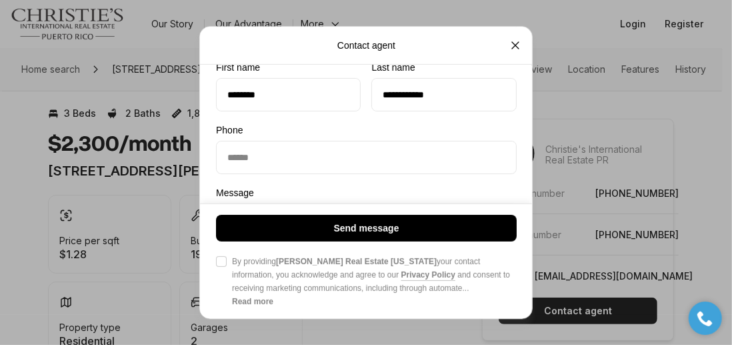
scroll to position [133, 0]
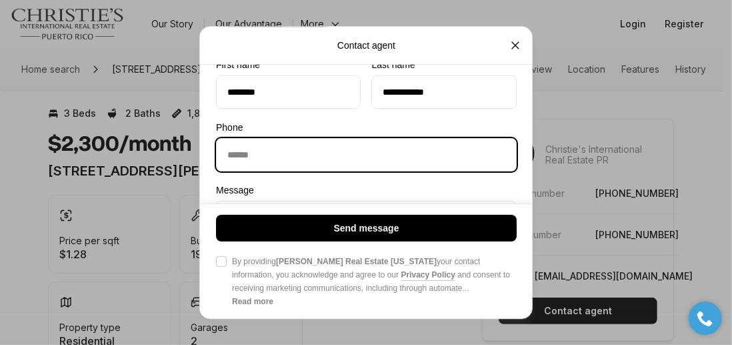
click at [381, 149] on input "Phone Phone" at bounding box center [366, 155] width 299 height 32
type input "**********"
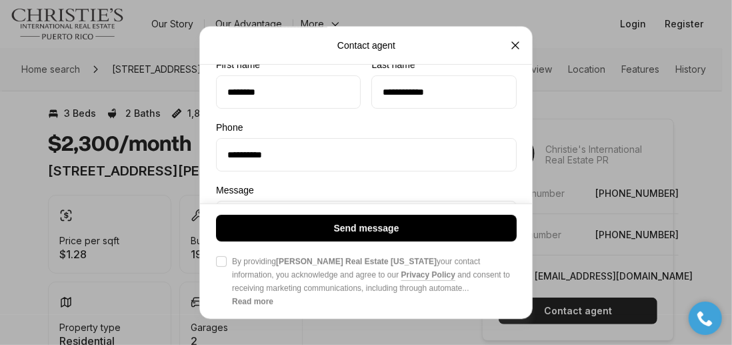
click at [520, 173] on div "**********" at bounding box center [366, 119] width 333 height 345
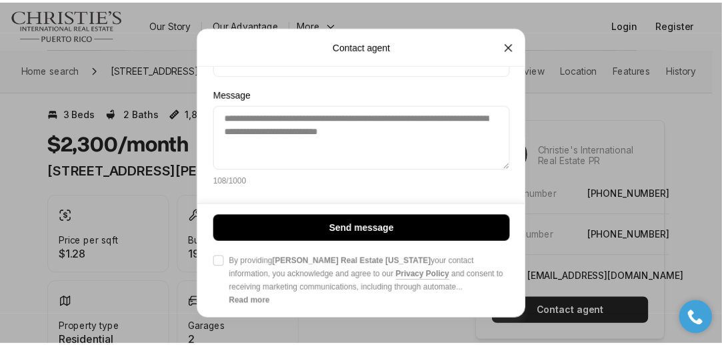
scroll to position [231, 0]
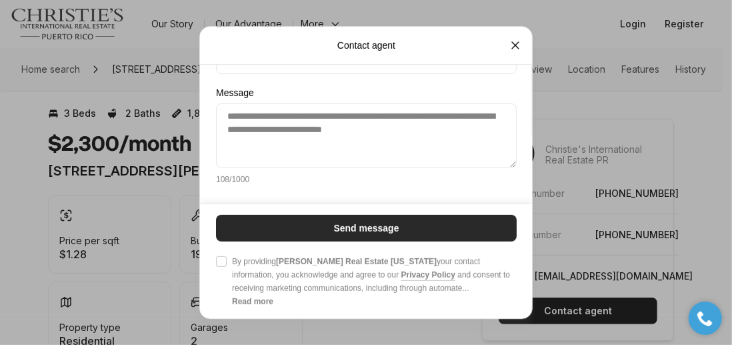
click at [391, 221] on button "Send message" at bounding box center [366, 227] width 301 height 27
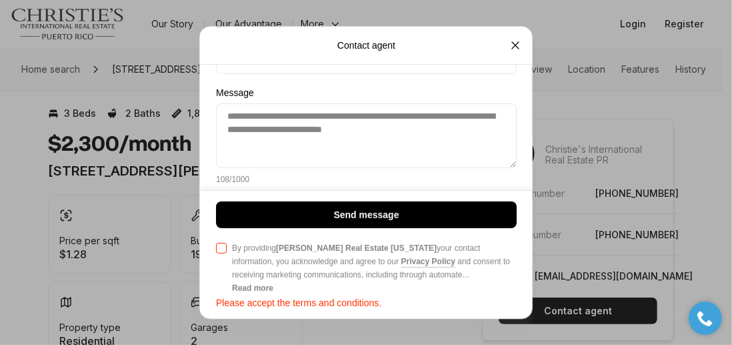
click at [219, 245] on button "Agree to Privacy Policy By providing Christie's Real Estate Puerto Rico your co…" at bounding box center [221, 247] width 11 height 11
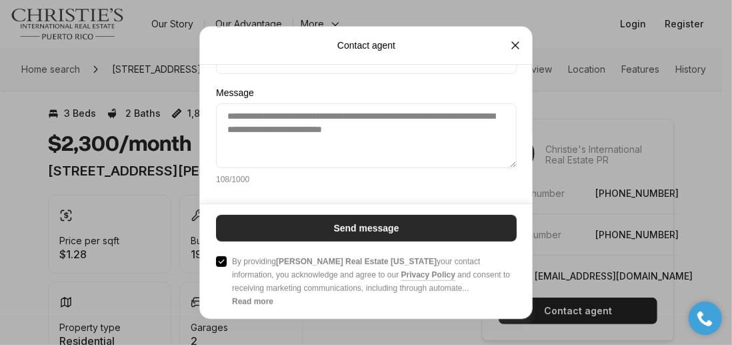
click at [325, 229] on button "Send message" at bounding box center [366, 227] width 301 height 27
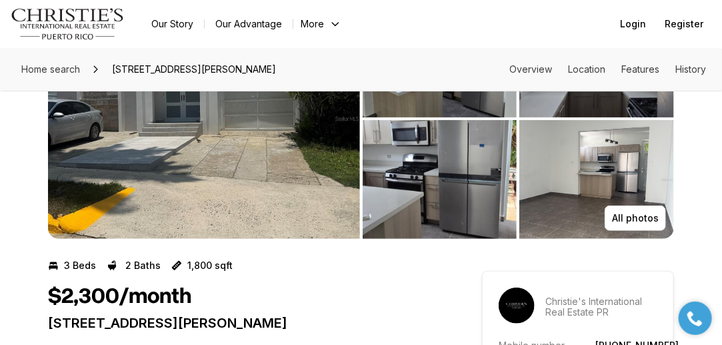
scroll to position [0, 0]
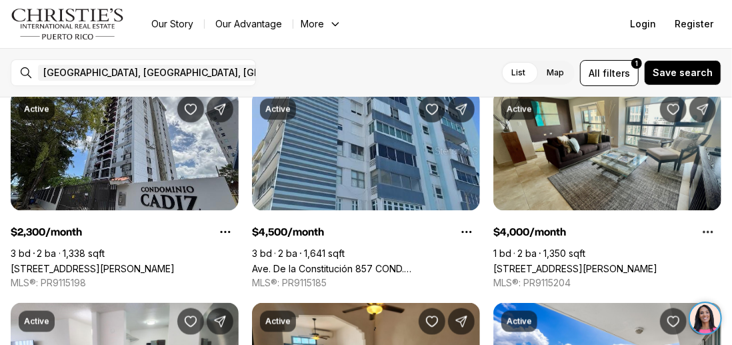
click at [483, 58] on div "[GEOGRAPHIC_DATA], [GEOGRAPHIC_DATA], [GEOGRAPHIC_DATA] Remove [GEOGRAPHIC_DATA…" at bounding box center [366, 72] width 732 height 49
click at [483, 58] on div "San Juan, PR, US Remove San Juan, PR, US For rent Any price All property types …" at bounding box center [366, 72] width 732 height 49
click at [487, 39] on nav "Go to: Homepage Our Story Our Advantage More Specialists Exclusive Properties C…" at bounding box center [366, 24] width 732 height 48
click at [476, 58] on div "San Juan, PR, US Remove San Juan, PR, US For rent Any price All property types …" at bounding box center [366, 72] width 732 height 49
click at [515, 74] on label "List" at bounding box center [518, 73] width 35 height 24
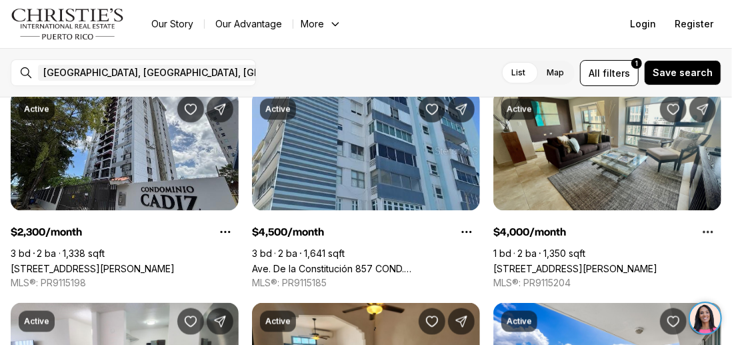
click at [448, 73] on div "List Map List Map All filters 1 Save search" at bounding box center [494, 73] width 455 height 26
click at [279, 77] on div "List Map List Map All filters 1 Save search" at bounding box center [494, 73] width 455 height 26
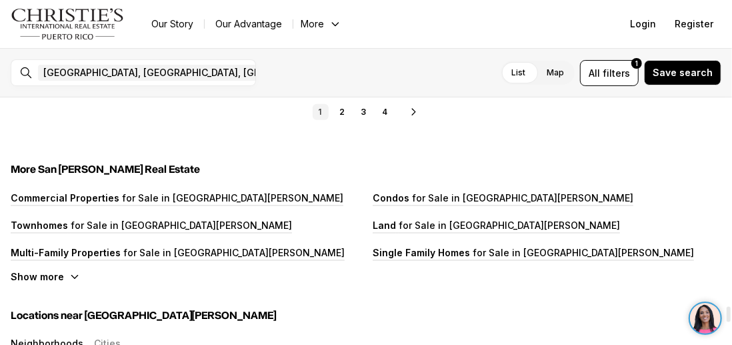
scroll to position [3413, 0]
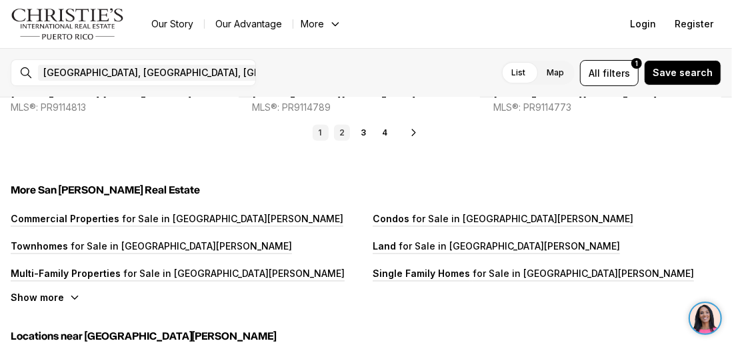
click at [345, 137] on link "2" at bounding box center [342, 133] width 16 height 16
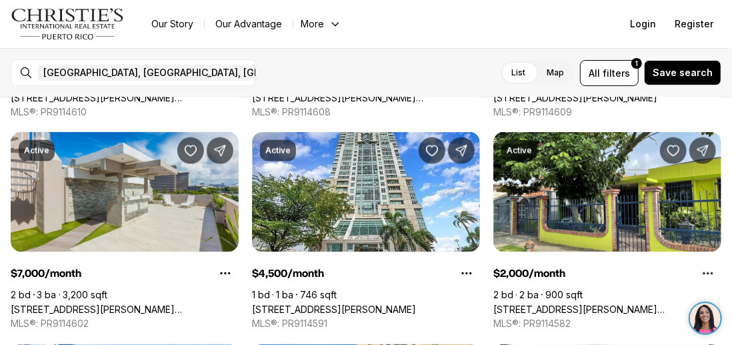
scroll to position [1104, 0]
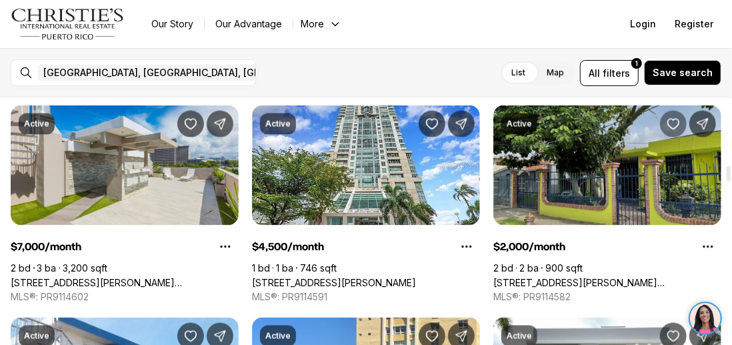
click at [678, 121] on icon "Save Property: 2158 MCLEARY STREET" at bounding box center [672, 123] width 13 height 13
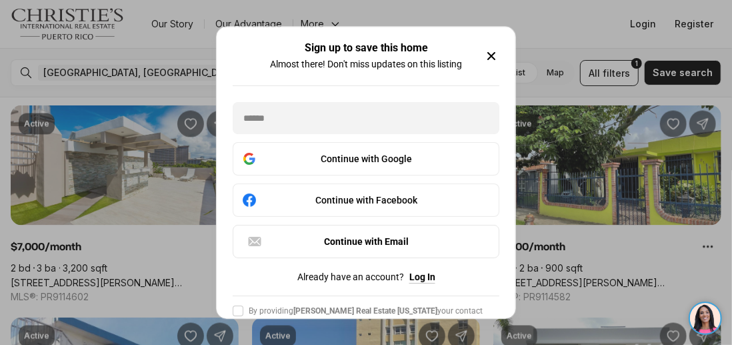
click at [488, 63] on icon "button" at bounding box center [491, 56] width 16 height 16
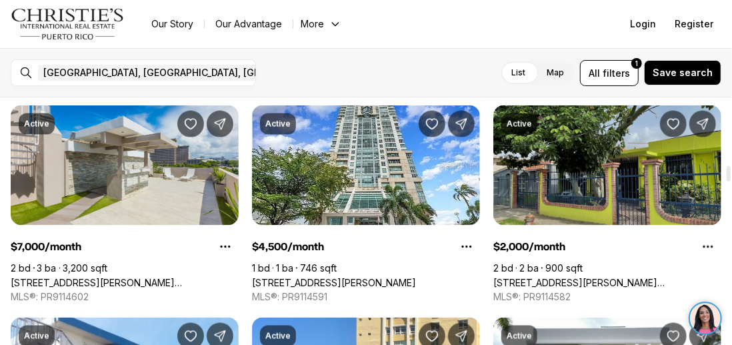
click at [543, 277] on link "[STREET_ADDRESS][PERSON_NAME][PERSON_NAME]" at bounding box center [607, 282] width 228 height 11
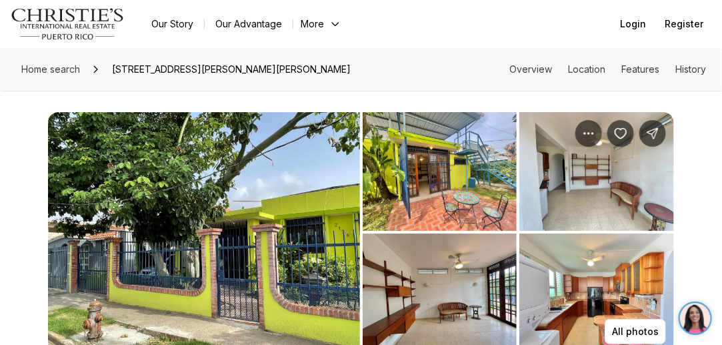
click at [301, 246] on img "View image gallery" at bounding box center [204, 232] width 312 height 240
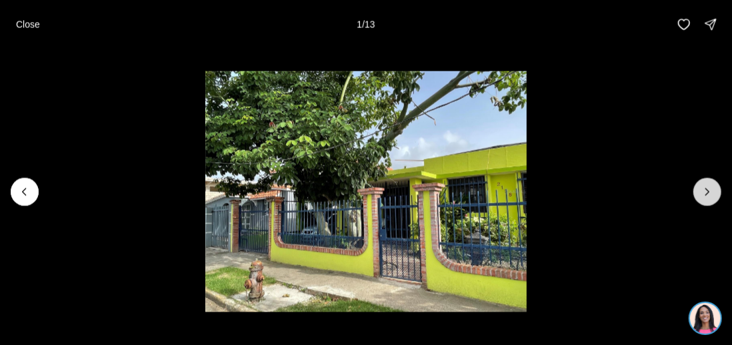
click at [704, 191] on icon "Next slide" at bounding box center [706, 191] width 13 height 13
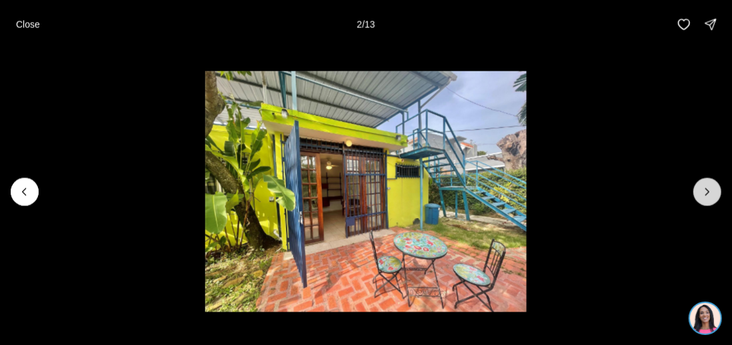
click at [704, 191] on icon "Next slide" at bounding box center [706, 191] width 13 height 13
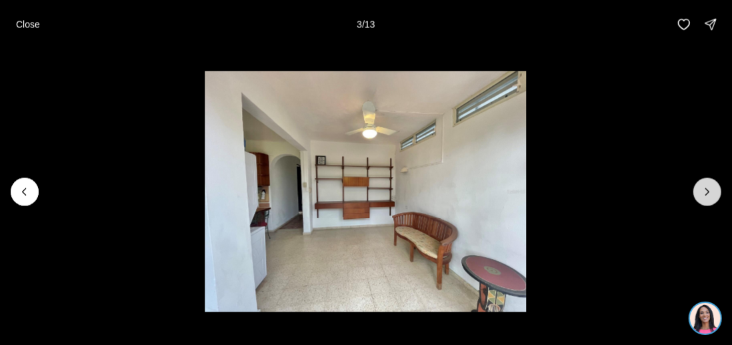
click at [704, 191] on icon "Next slide" at bounding box center [706, 191] width 13 height 13
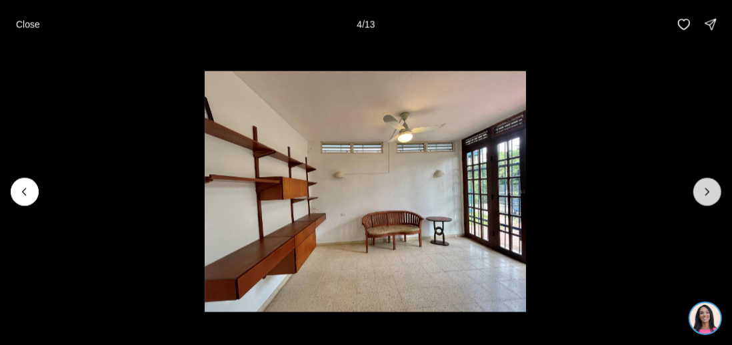
click at [704, 191] on icon "Next slide" at bounding box center [706, 191] width 13 height 13
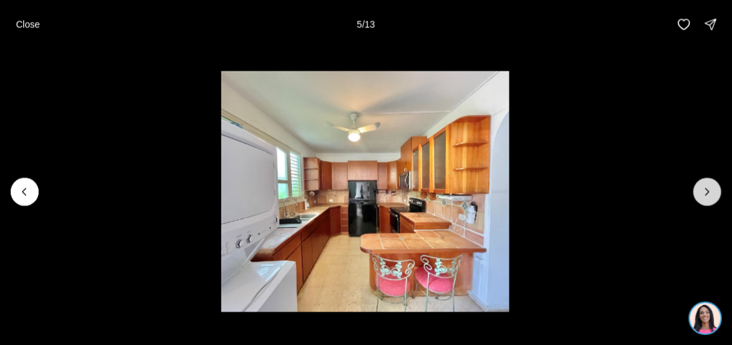
click at [704, 191] on icon "Next slide" at bounding box center [706, 191] width 13 height 13
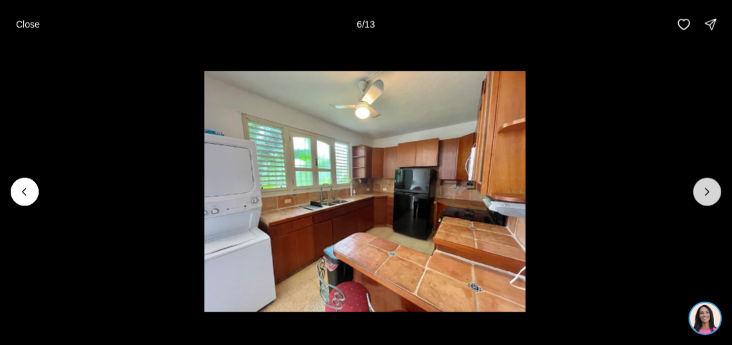
click at [704, 191] on icon "Next slide" at bounding box center [706, 191] width 13 height 13
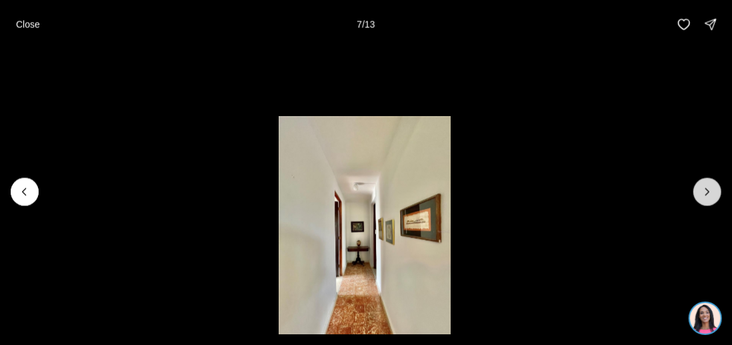
click at [704, 191] on icon "Next slide" at bounding box center [706, 191] width 13 height 13
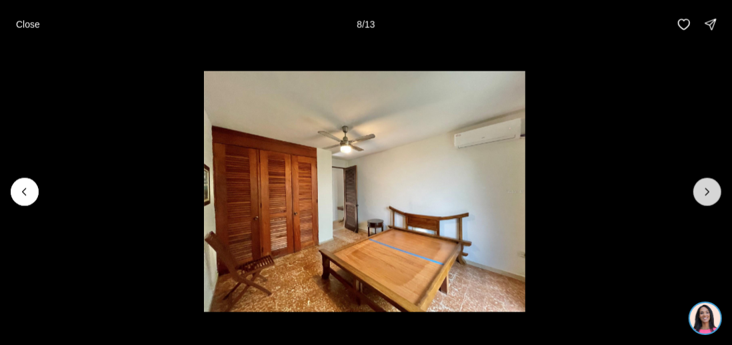
click at [704, 191] on icon "Next slide" at bounding box center [706, 191] width 13 height 13
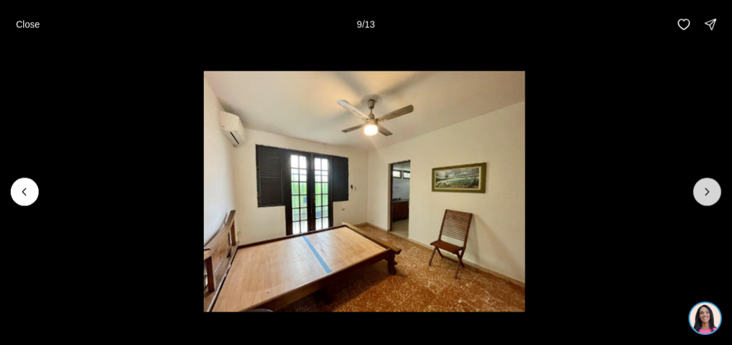
click at [704, 191] on icon "Next slide" at bounding box center [706, 191] width 13 height 13
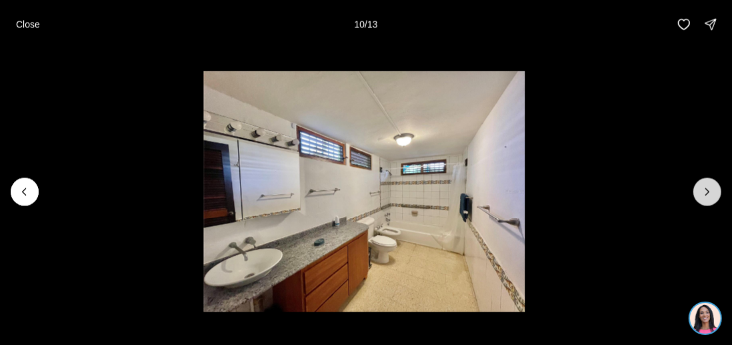
click at [704, 191] on icon "Next slide" at bounding box center [706, 191] width 13 height 13
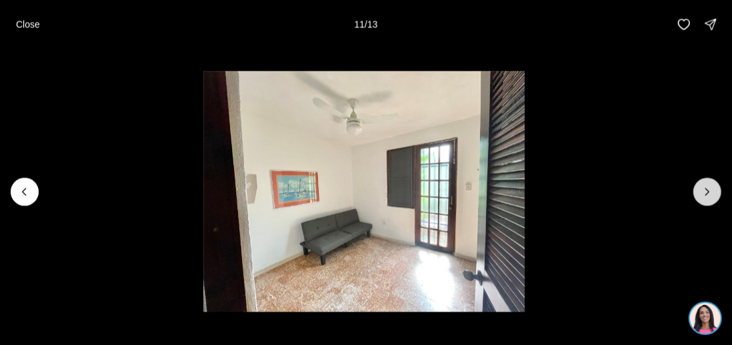
click at [704, 191] on icon "Next slide" at bounding box center [706, 191] width 13 height 13
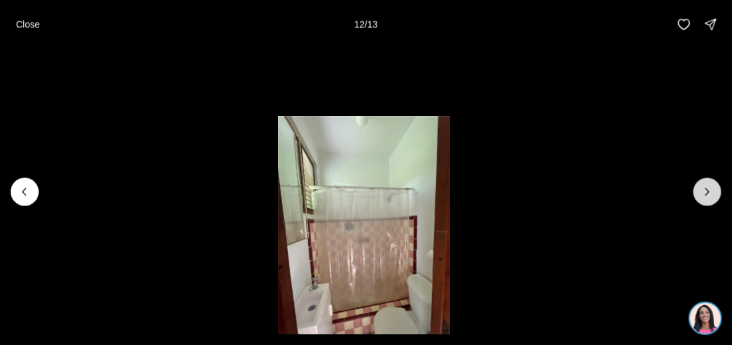
click at [704, 191] on icon "Next slide" at bounding box center [706, 191] width 13 height 13
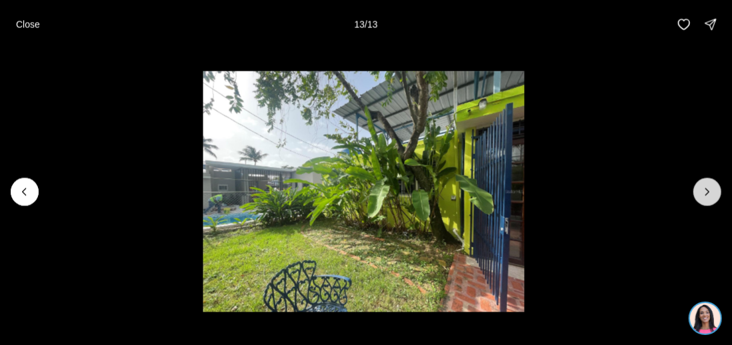
click at [704, 191] on div at bounding box center [707, 191] width 28 height 28
click at [38, 25] on p "Close" at bounding box center [28, 24] width 24 height 11
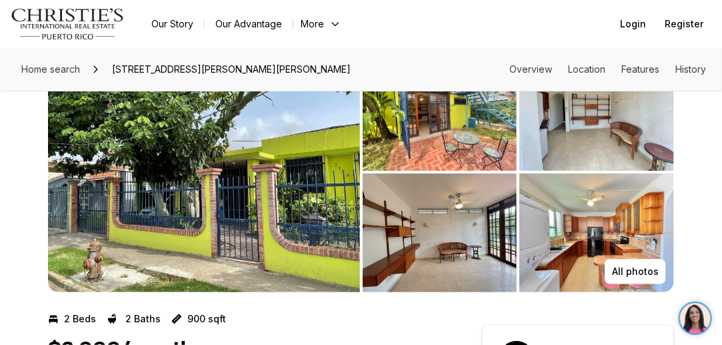
scroll to position [67, 0]
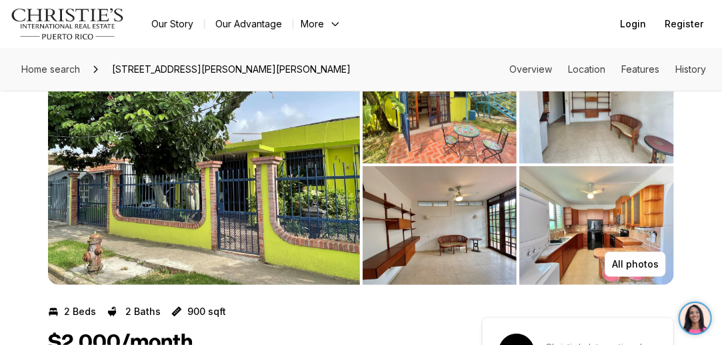
click at [326, 189] on img "View image gallery" at bounding box center [204, 165] width 312 height 240
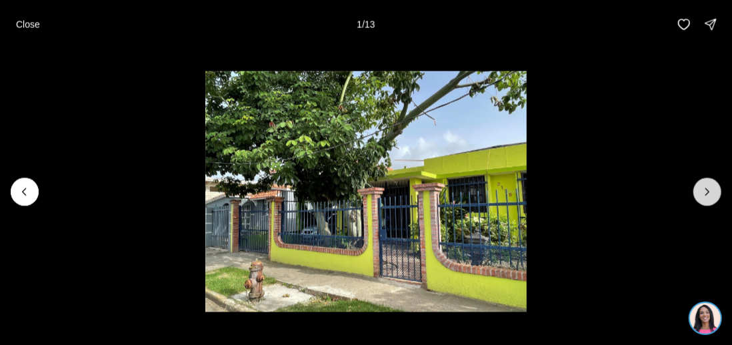
click at [710, 187] on icon "Next slide" at bounding box center [706, 191] width 13 height 13
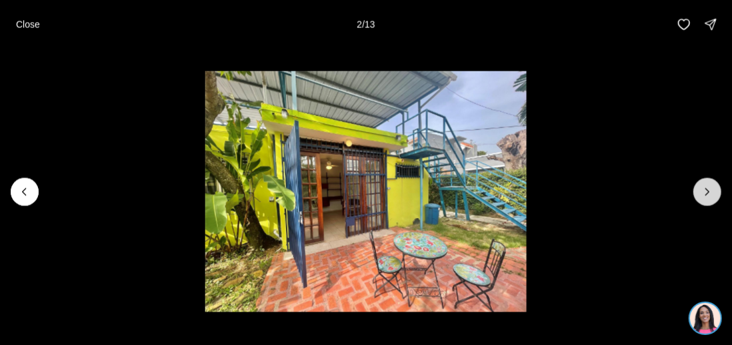
click at [710, 187] on icon "Next slide" at bounding box center [706, 191] width 13 height 13
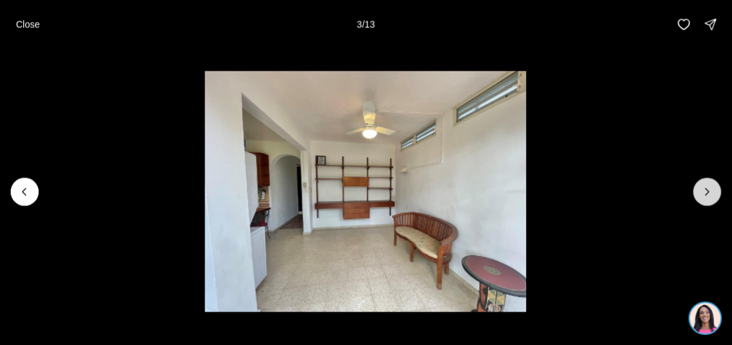
click at [710, 187] on icon "Next slide" at bounding box center [706, 191] width 13 height 13
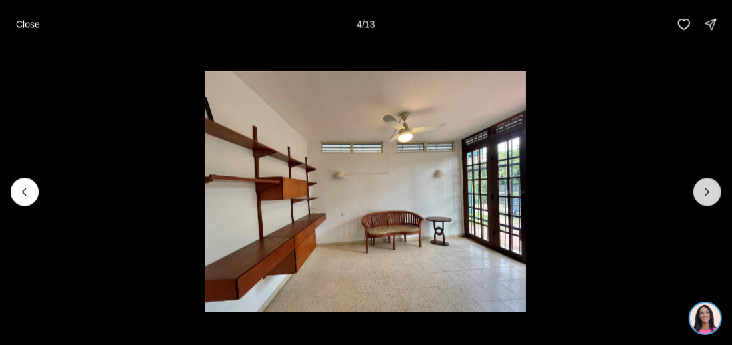
click at [710, 187] on icon "Next slide" at bounding box center [706, 191] width 13 height 13
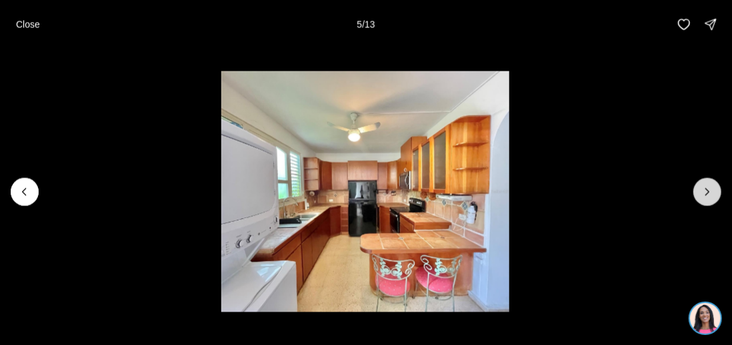
click at [710, 187] on icon "Next slide" at bounding box center [706, 191] width 13 height 13
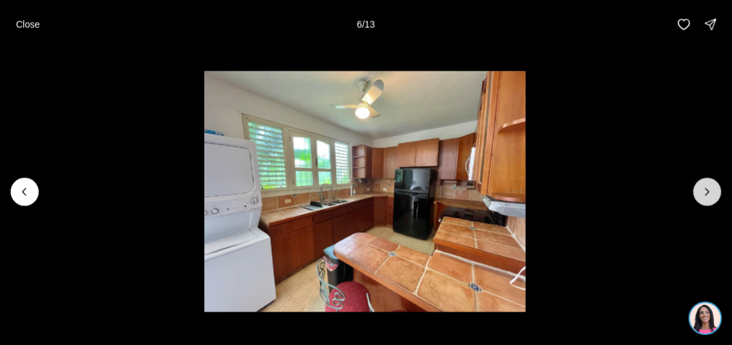
click at [710, 187] on icon "Next slide" at bounding box center [706, 191] width 13 height 13
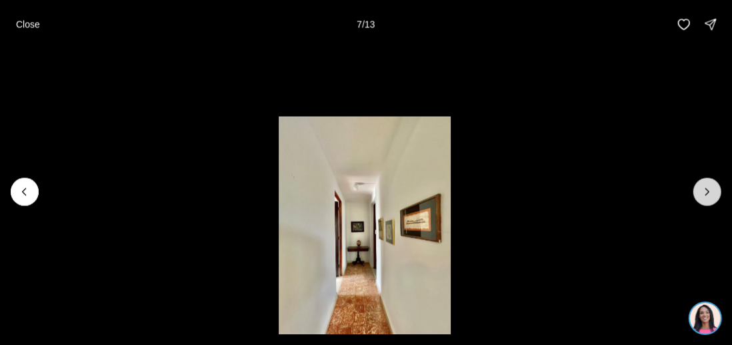
click at [710, 187] on icon "Next slide" at bounding box center [706, 191] width 13 height 13
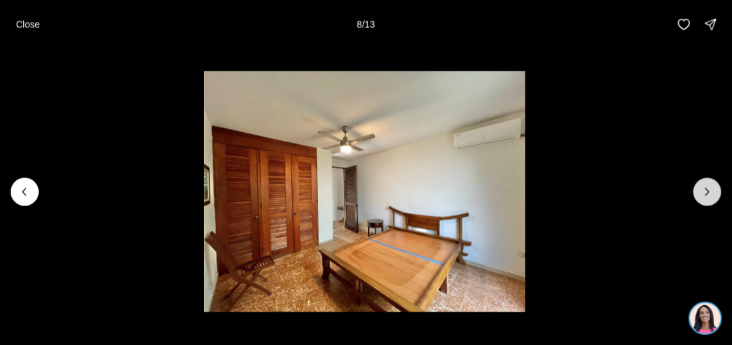
click at [710, 187] on icon "Next slide" at bounding box center [706, 191] width 13 height 13
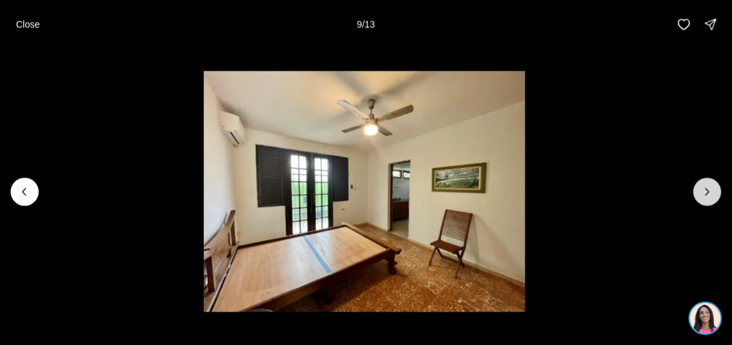
click at [710, 187] on icon "Next slide" at bounding box center [706, 191] width 13 height 13
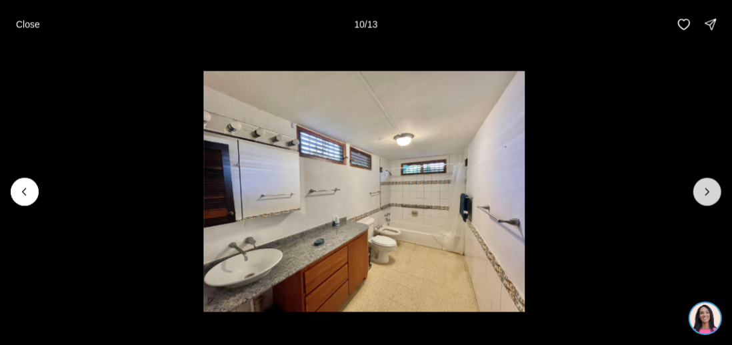
click at [710, 187] on icon "Next slide" at bounding box center [706, 191] width 13 height 13
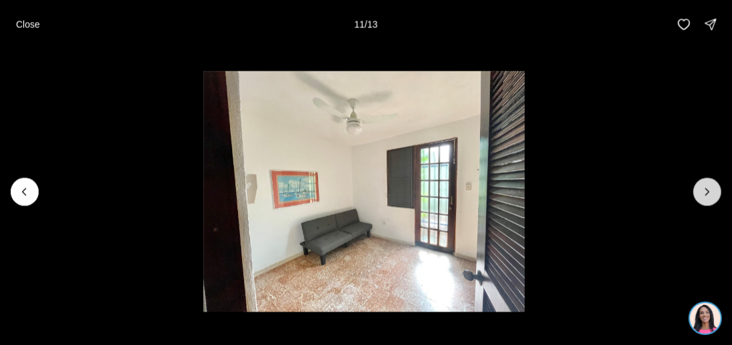
click at [710, 187] on icon "Next slide" at bounding box center [706, 191] width 13 height 13
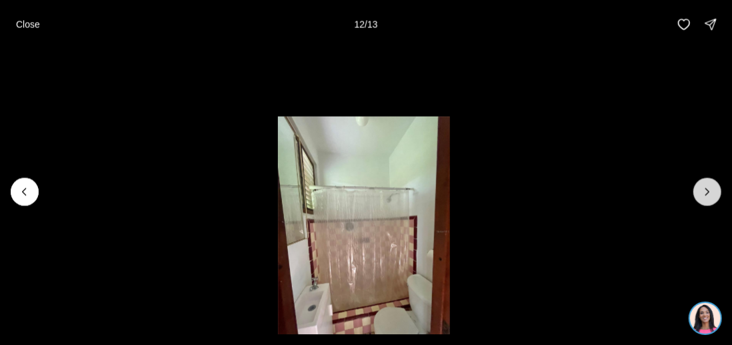
click at [710, 187] on icon "Next slide" at bounding box center [706, 191] width 13 height 13
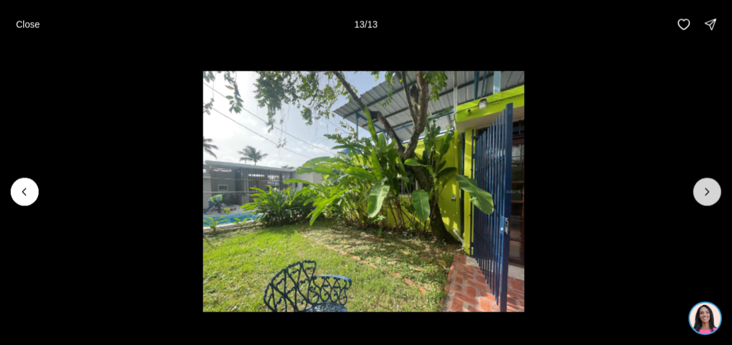
click at [710, 187] on div at bounding box center [707, 191] width 28 height 28
click at [23, 23] on p "Close" at bounding box center [28, 24] width 24 height 11
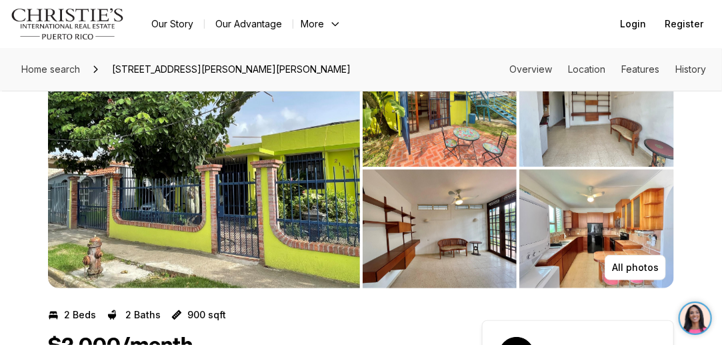
scroll to position [43, 0]
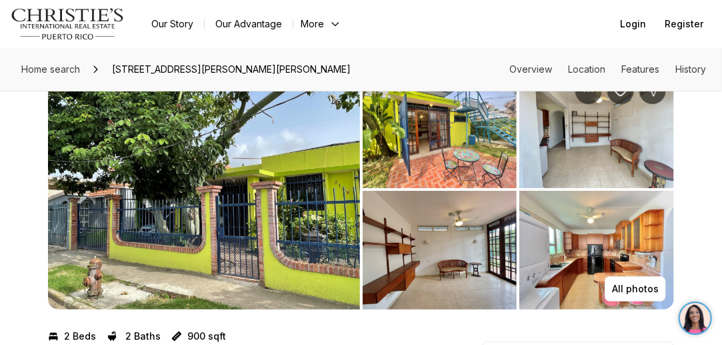
click at [449, 149] on img "View image gallery" at bounding box center [440, 128] width 155 height 119
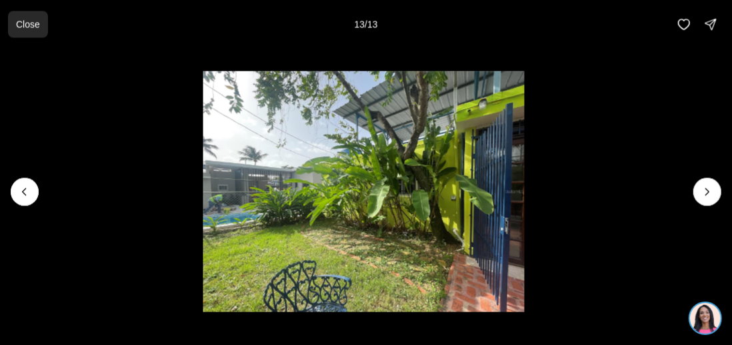
click at [33, 26] on p "Close" at bounding box center [28, 24] width 24 height 11
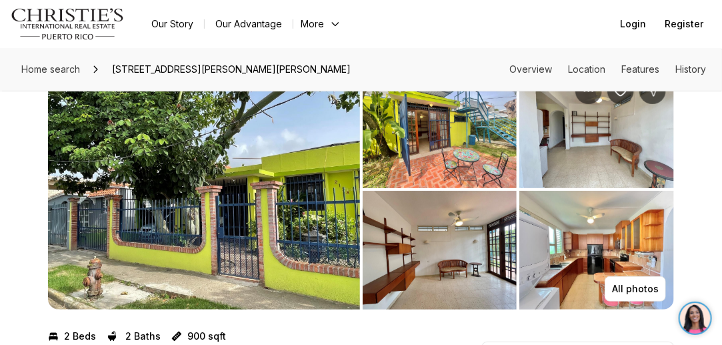
click at [264, 250] on img "View image gallery" at bounding box center [204, 189] width 312 height 240
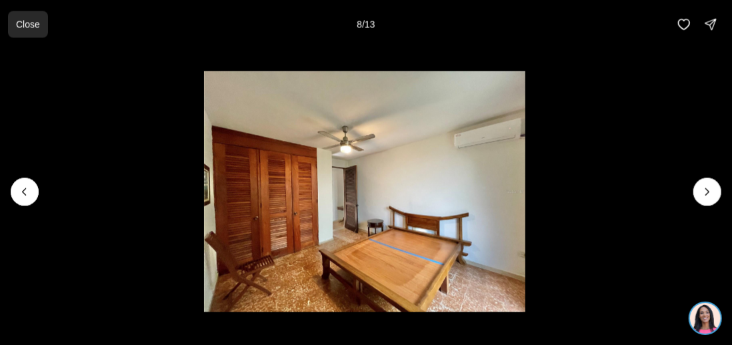
click at [39, 28] on p "Close" at bounding box center [28, 24] width 24 height 11
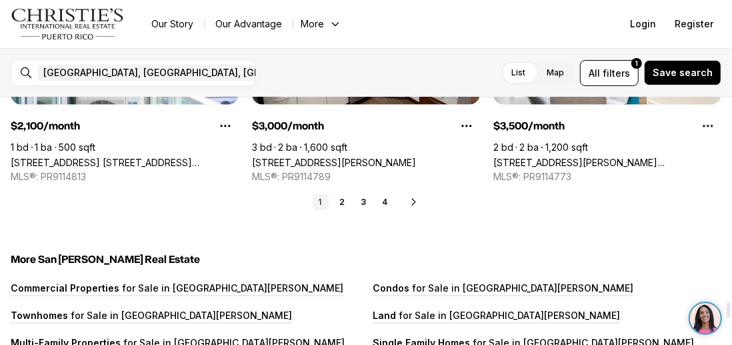
scroll to position [3343, 0]
click at [342, 203] on link "2" at bounding box center [342, 203] width 16 height 16
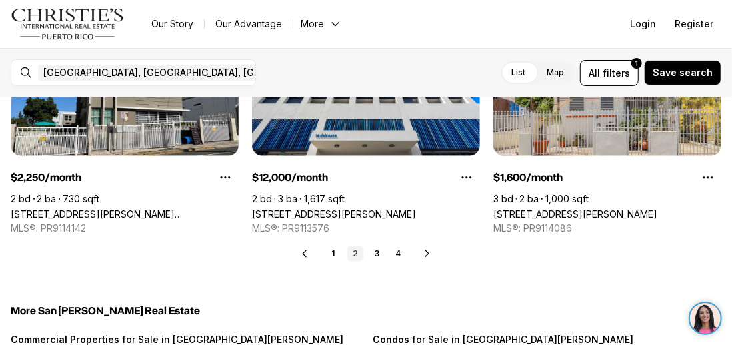
scroll to position [3295, 0]
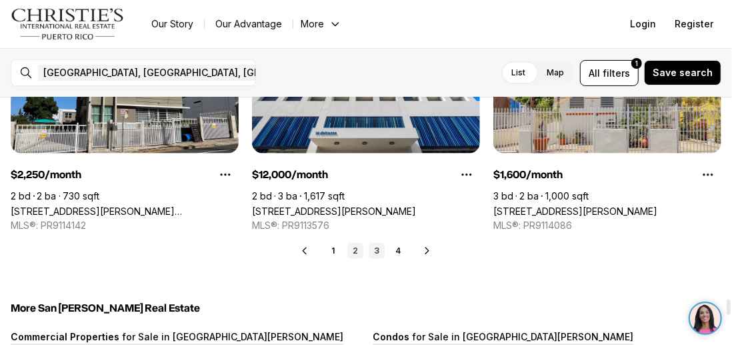
click at [377, 249] on link "3" at bounding box center [377, 251] width 16 height 16
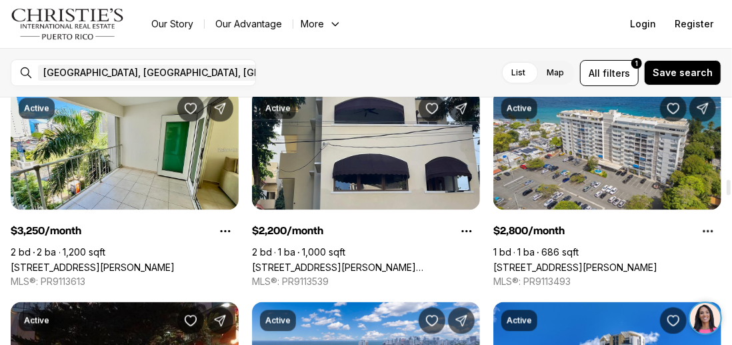
scroll to position [1333, 0]
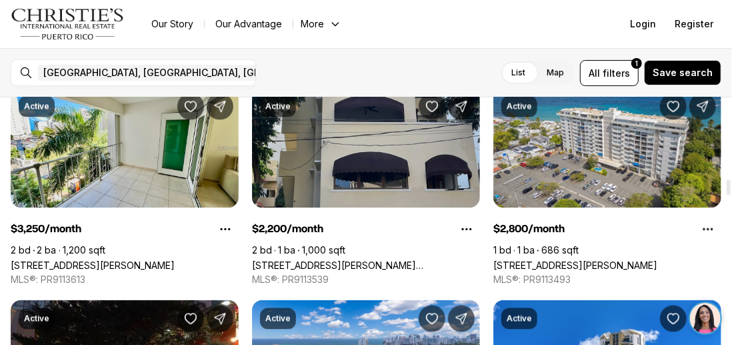
click at [387, 260] on link "[STREET_ADDRESS][PERSON_NAME][PERSON_NAME]" at bounding box center [366, 265] width 228 height 11
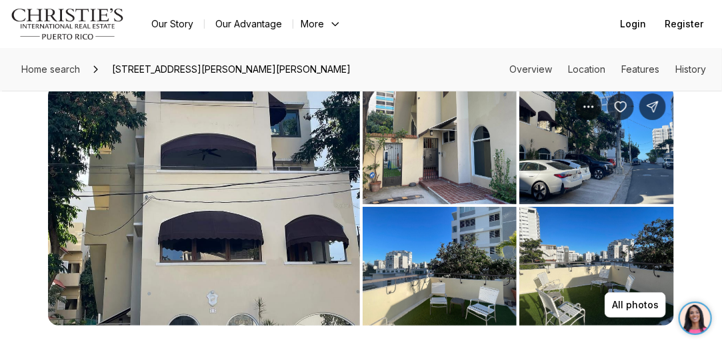
scroll to position [124, 0]
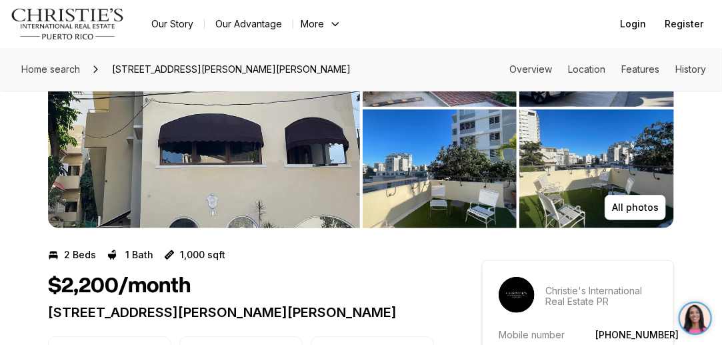
click at [259, 197] on img "View image gallery" at bounding box center [204, 108] width 312 height 240
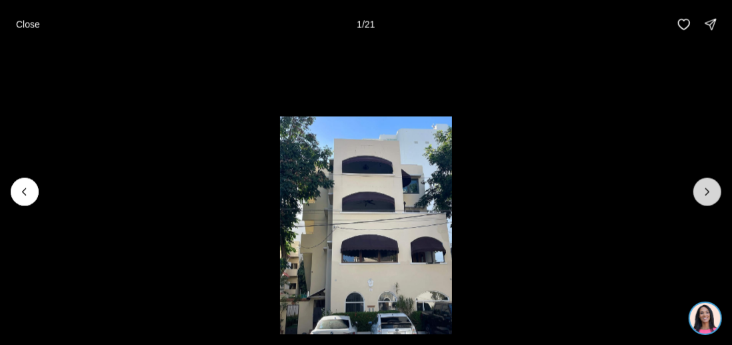
click at [710, 185] on icon "Next slide" at bounding box center [706, 191] width 13 height 13
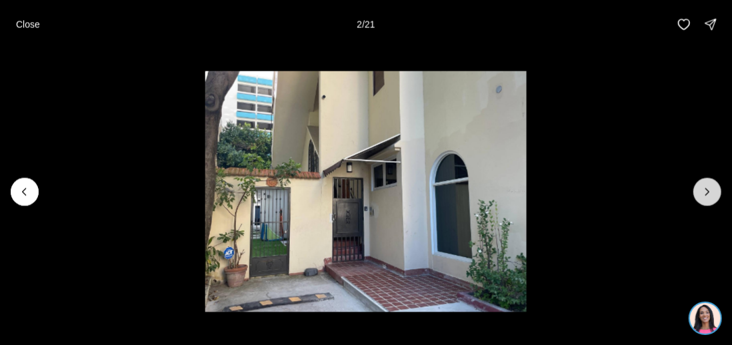
click at [710, 185] on icon "Next slide" at bounding box center [706, 191] width 13 height 13
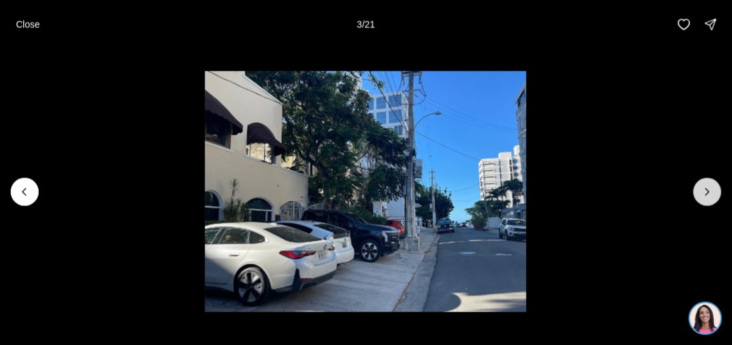
click at [710, 185] on icon "Next slide" at bounding box center [706, 191] width 13 height 13
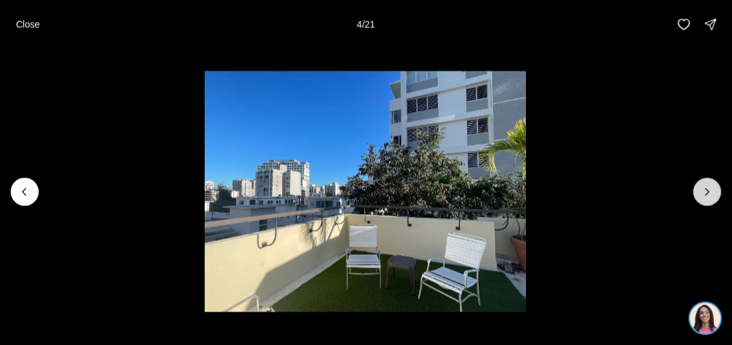
click at [710, 185] on icon "Next slide" at bounding box center [706, 191] width 13 height 13
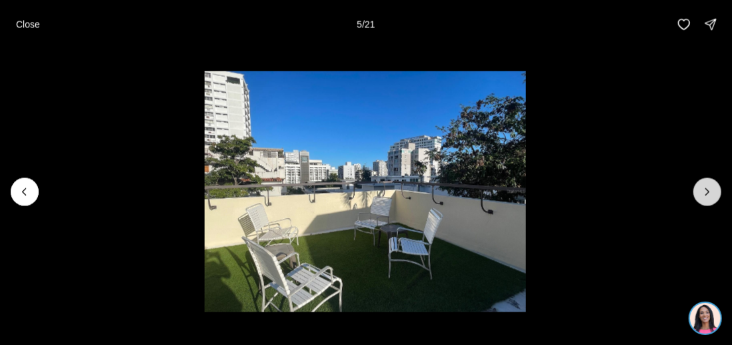
click at [710, 185] on icon "Next slide" at bounding box center [706, 191] width 13 height 13
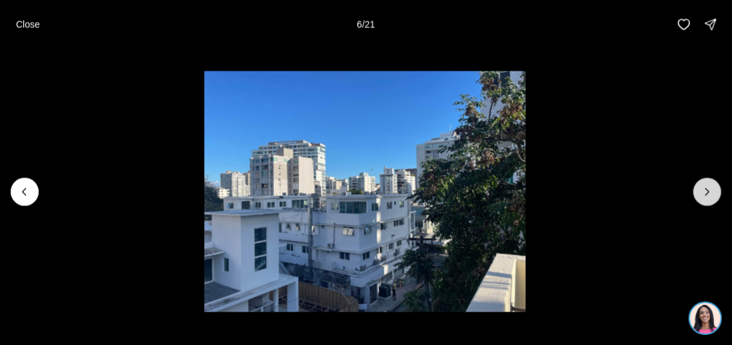
click at [710, 185] on icon "Next slide" at bounding box center [706, 191] width 13 height 13
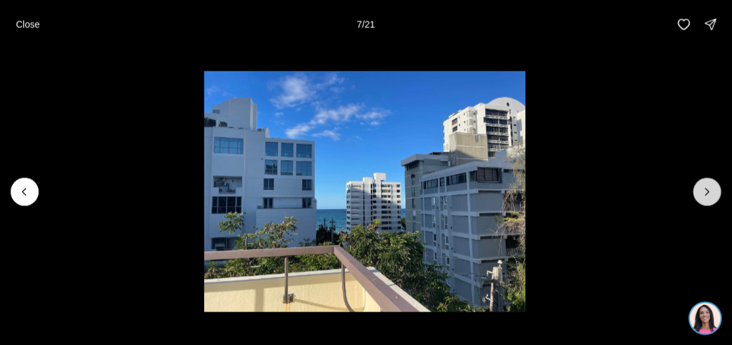
click at [710, 185] on icon "Next slide" at bounding box center [706, 191] width 13 height 13
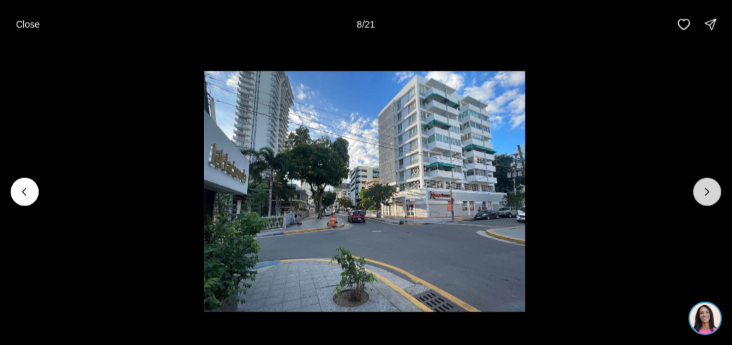
click at [710, 185] on icon "Next slide" at bounding box center [706, 191] width 13 height 13
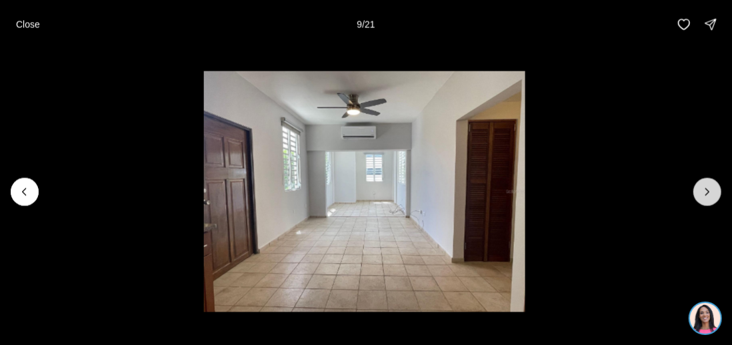
click at [710, 185] on icon "Next slide" at bounding box center [706, 191] width 13 height 13
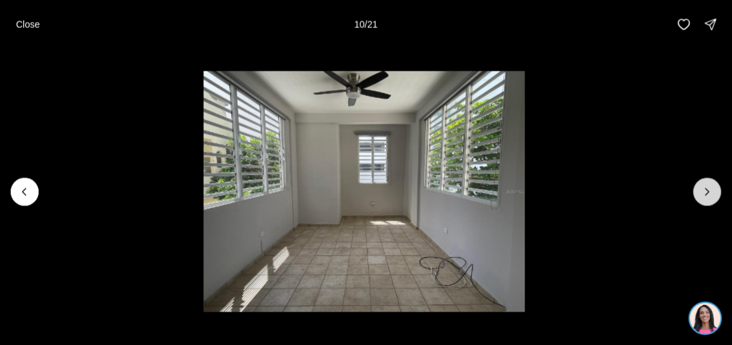
click at [710, 185] on icon "Next slide" at bounding box center [706, 191] width 13 height 13
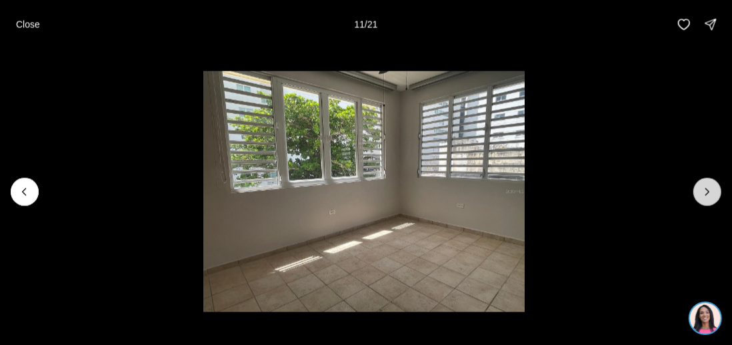
click at [710, 185] on icon "Next slide" at bounding box center [706, 191] width 13 height 13
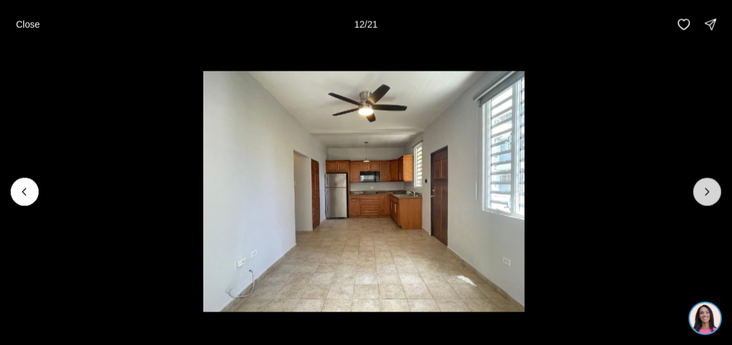
click at [710, 185] on icon "Next slide" at bounding box center [706, 191] width 13 height 13
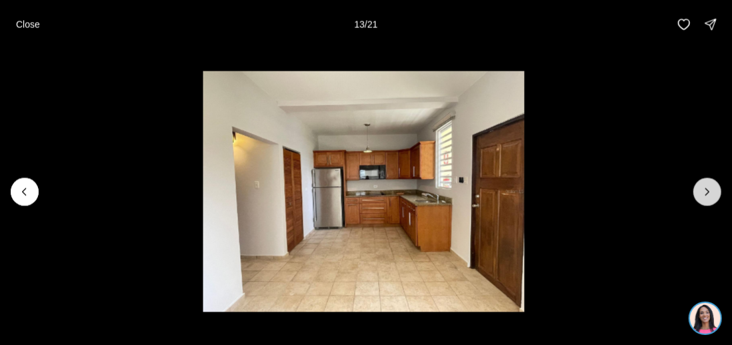
click at [710, 185] on icon "Next slide" at bounding box center [706, 191] width 13 height 13
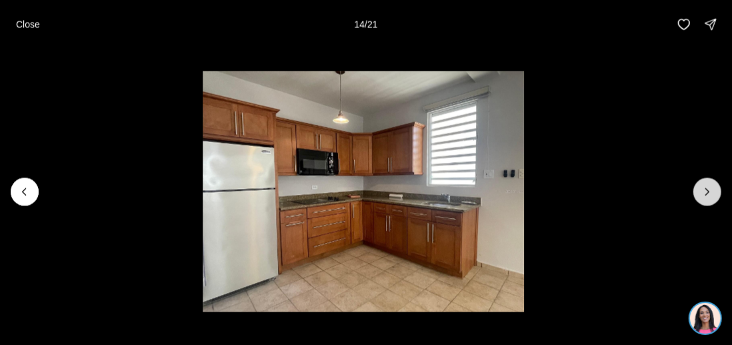
click at [710, 185] on icon "Next slide" at bounding box center [706, 191] width 13 height 13
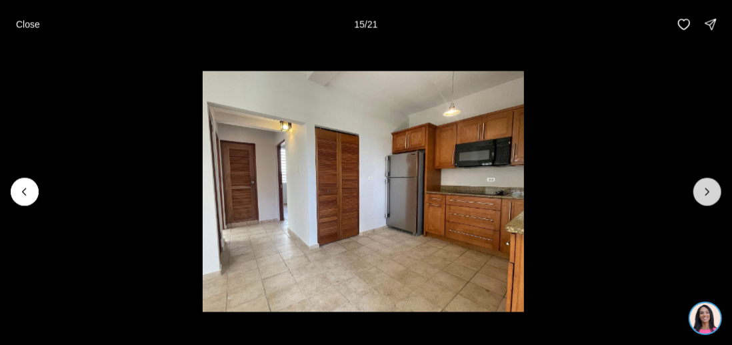
click at [710, 185] on icon "Next slide" at bounding box center [706, 191] width 13 height 13
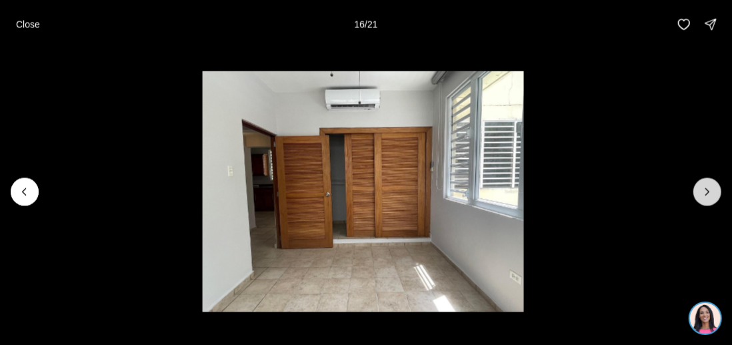
click at [710, 185] on icon "Next slide" at bounding box center [706, 191] width 13 height 13
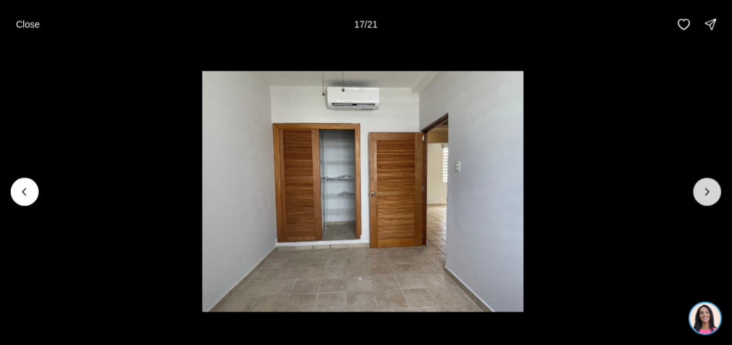
click at [710, 185] on icon "Next slide" at bounding box center [706, 191] width 13 height 13
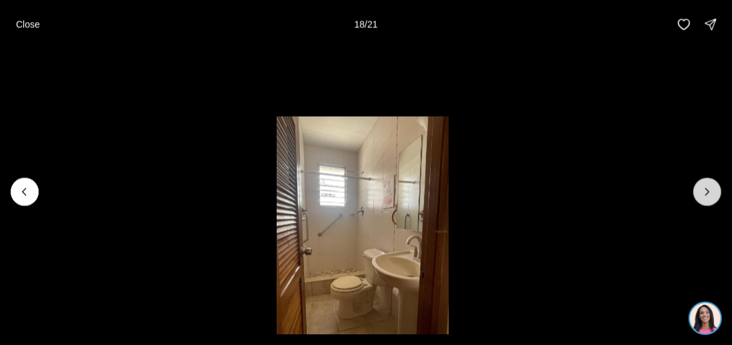
click at [710, 185] on icon "Next slide" at bounding box center [706, 191] width 13 height 13
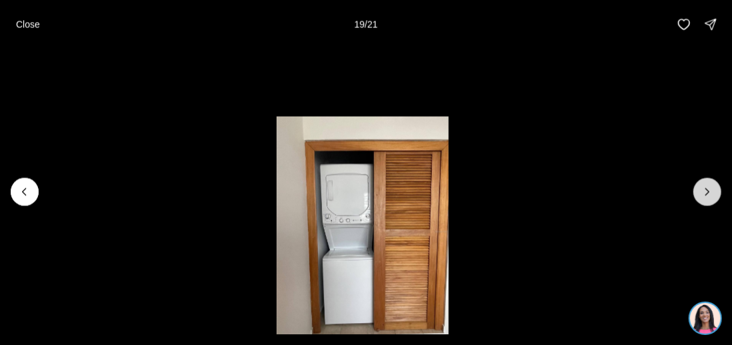
click at [710, 185] on icon "Next slide" at bounding box center [706, 191] width 13 height 13
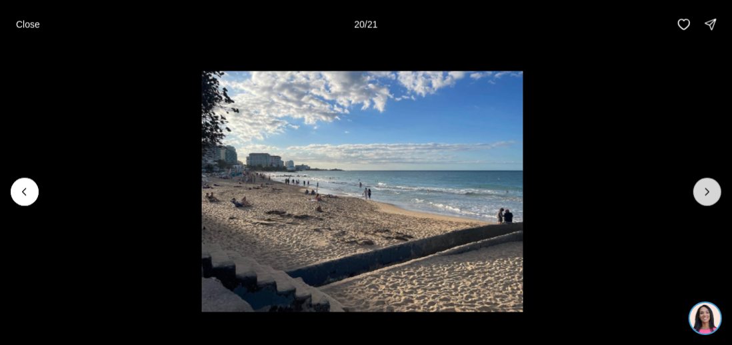
click at [710, 185] on icon "Next slide" at bounding box center [706, 191] width 13 height 13
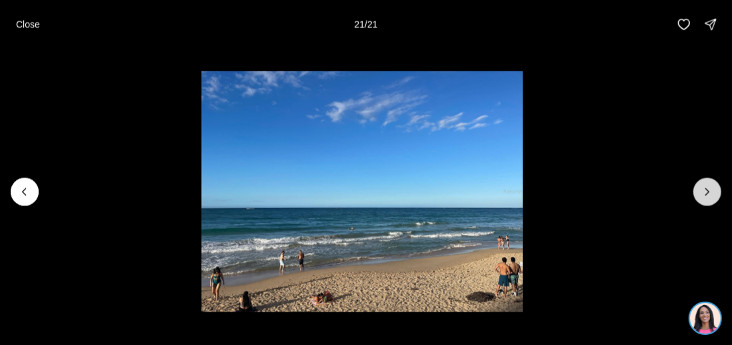
click at [710, 184] on div at bounding box center [707, 191] width 28 height 28
click at [37, 29] on p "Close" at bounding box center [28, 24] width 24 height 11
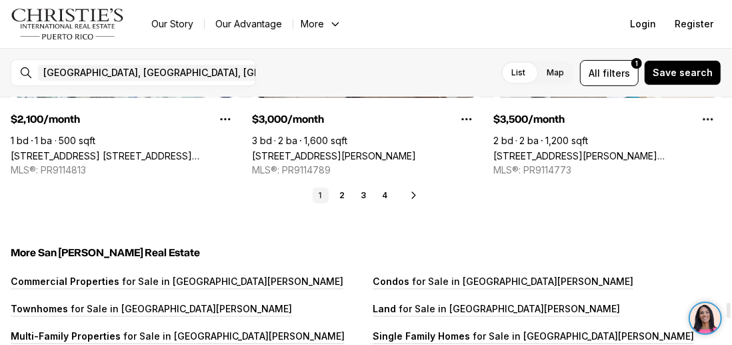
drag, startPoint x: 728, startPoint y: 101, endPoint x: 730, endPoint y: 304, distance: 203.3
click at [730, 304] on div at bounding box center [728, 310] width 4 height 15
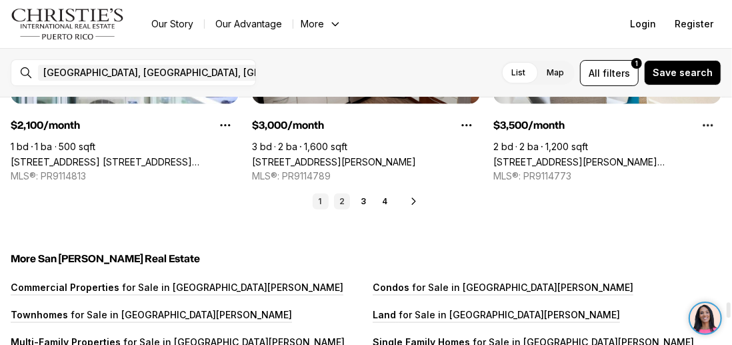
click at [340, 204] on link "2" at bounding box center [342, 201] width 16 height 16
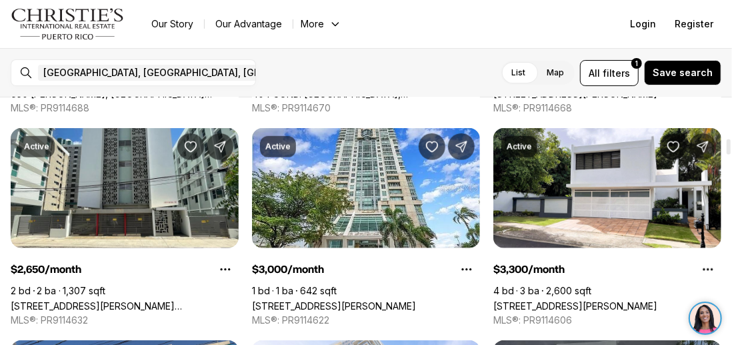
scroll to position [664, 0]
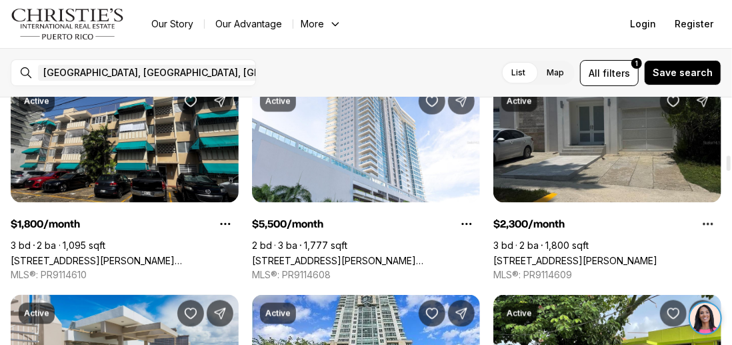
drag, startPoint x: 728, startPoint y: 101, endPoint x: 730, endPoint y: 158, distance: 56.7
click at [730, 158] on div at bounding box center [728, 162] width 4 height 15
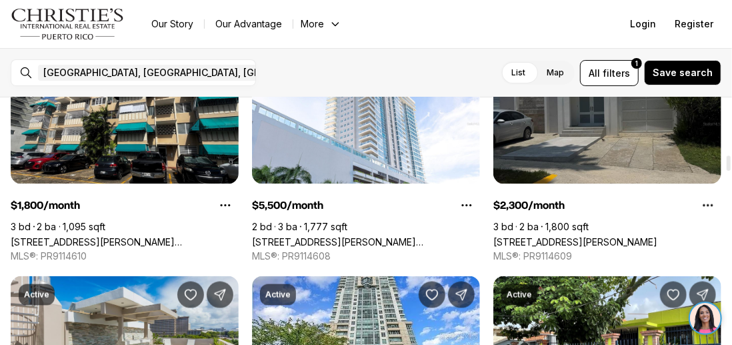
click at [632, 236] on link "[STREET_ADDRESS][PERSON_NAME]" at bounding box center [575, 241] width 164 height 11
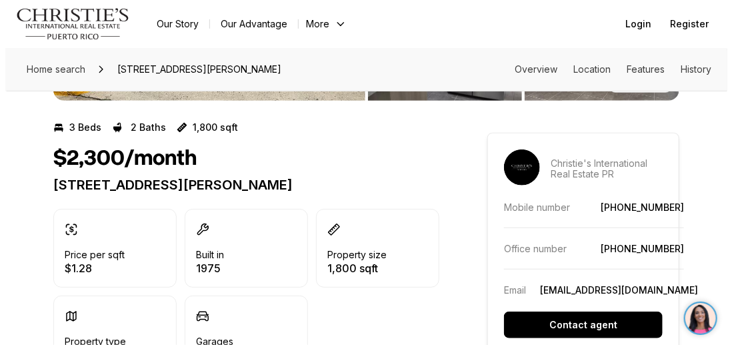
scroll to position [255, 0]
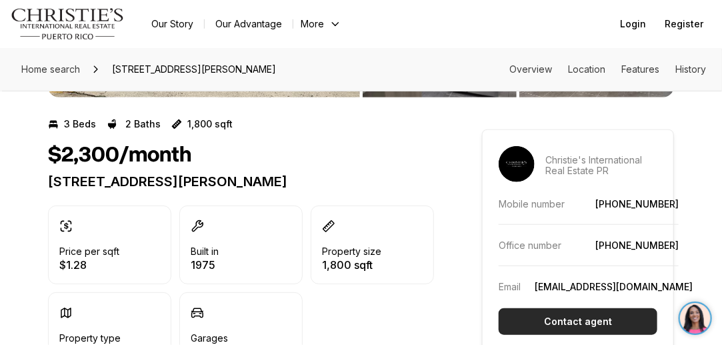
click at [569, 316] on p "Contact agent" at bounding box center [578, 321] width 68 height 11
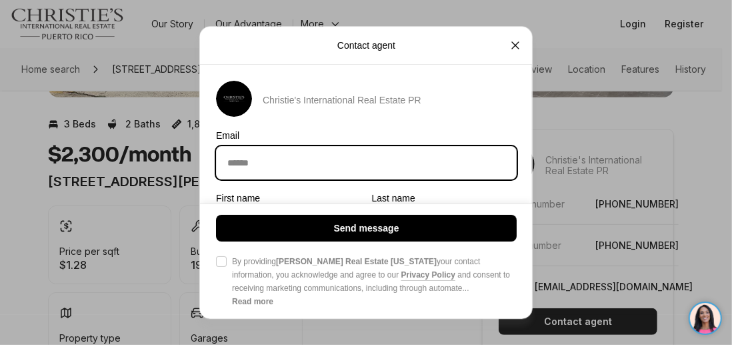
click at [303, 155] on input "Email Email" at bounding box center [366, 163] width 299 height 32
type input "**********"
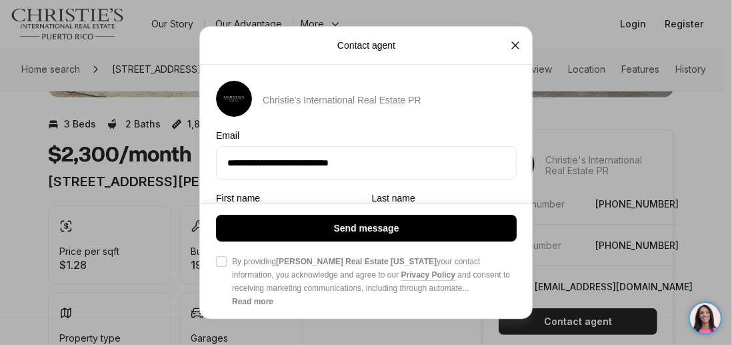
drag, startPoint x: 520, startPoint y: 101, endPoint x: 518, endPoint y: 77, distance: 24.7
click at [518, 77] on div "**********" at bounding box center [365, 172] width 333 height 293
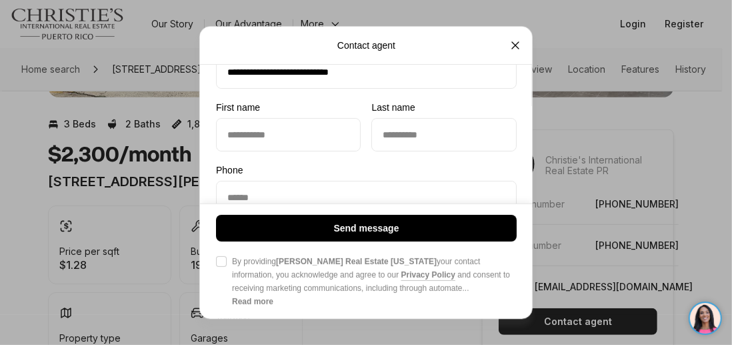
scroll to position [91, 0]
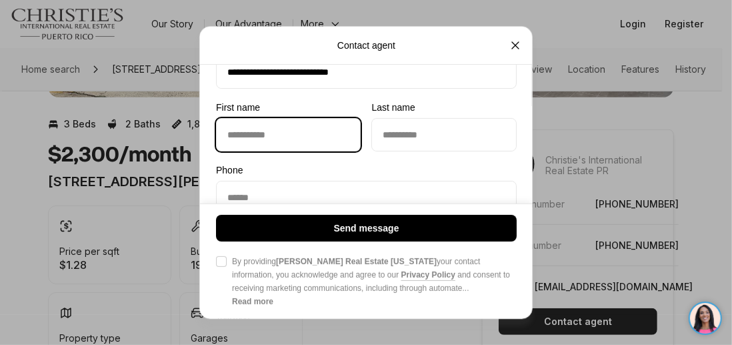
click at [238, 138] on input "First name First name" at bounding box center [288, 135] width 143 height 32
type input "********"
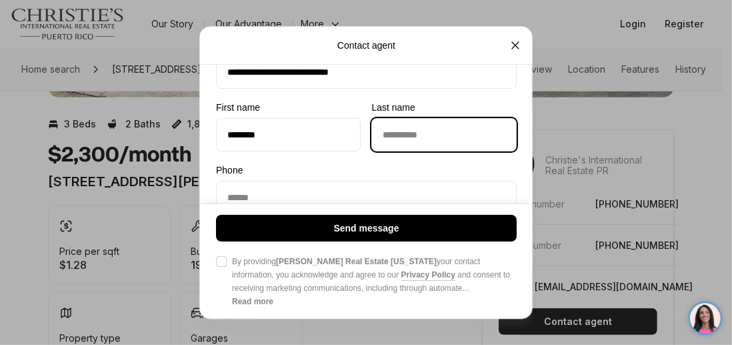
click at [387, 133] on input "Last name Last name" at bounding box center [443, 135] width 143 height 32
type input "**********"
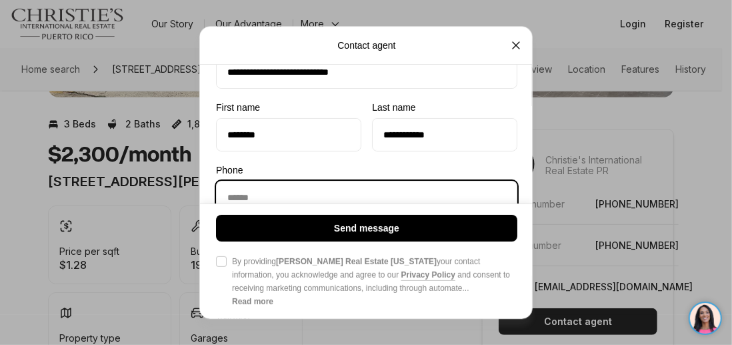
click at [408, 190] on input "Phone Phone" at bounding box center [367, 197] width 300 height 32
type input "**********"
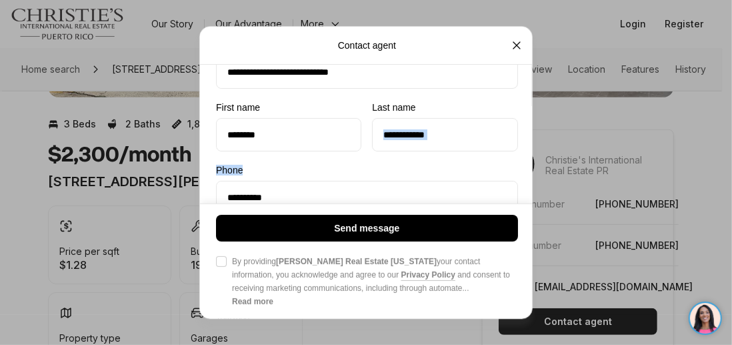
drag, startPoint x: 521, startPoint y: 163, endPoint x: 519, endPoint y: 131, distance: 32.1
click at [519, 131] on div "**********" at bounding box center [367, 162] width 334 height 345
click at [523, 114] on div "**********" at bounding box center [367, 162] width 334 height 345
click at [225, 261] on button "Agree to Privacy Policy By providing Christie's Real Estate Puerto Rico your co…" at bounding box center [221, 260] width 11 height 11
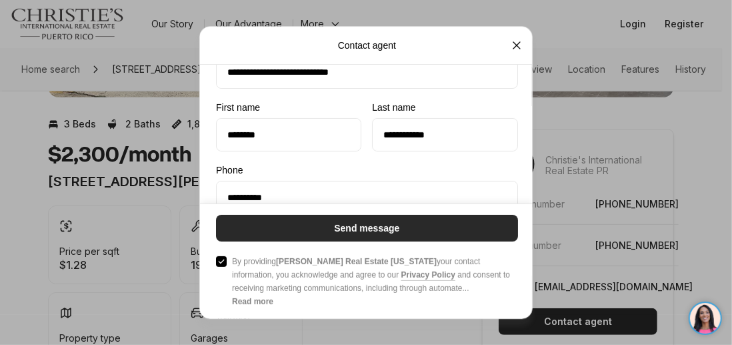
click at [292, 229] on button "Send message" at bounding box center [367, 227] width 302 height 27
